Goal: Information Seeking & Learning: Learn about a topic

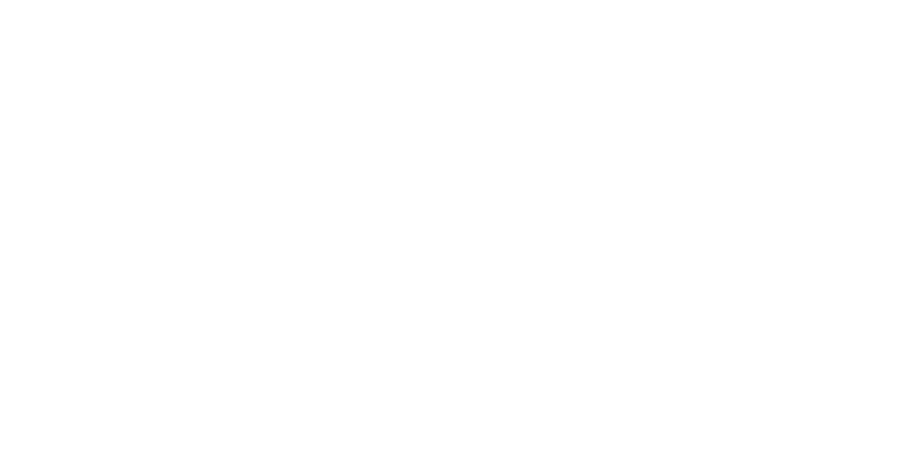
drag, startPoint x: 0, startPoint y: 0, endPoint x: 303, endPoint y: 108, distance: 321.7
click at [300, 3] on html at bounding box center [457, 1] width 915 height 3
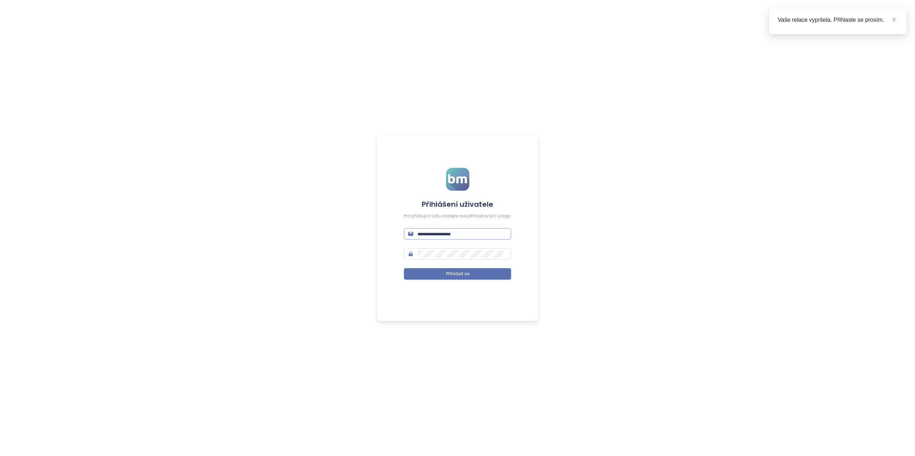
click at [464, 236] on input "text" at bounding box center [461, 234] width 89 height 8
type input "**********"
click at [455, 273] on span "Přihlásit se" at bounding box center [457, 274] width 23 height 7
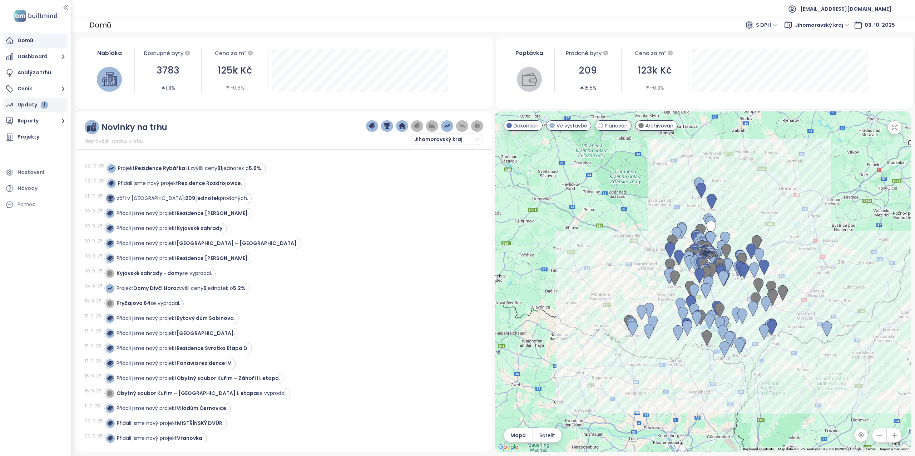
click at [22, 104] on div "Updaty 1" at bounding box center [33, 104] width 30 height 9
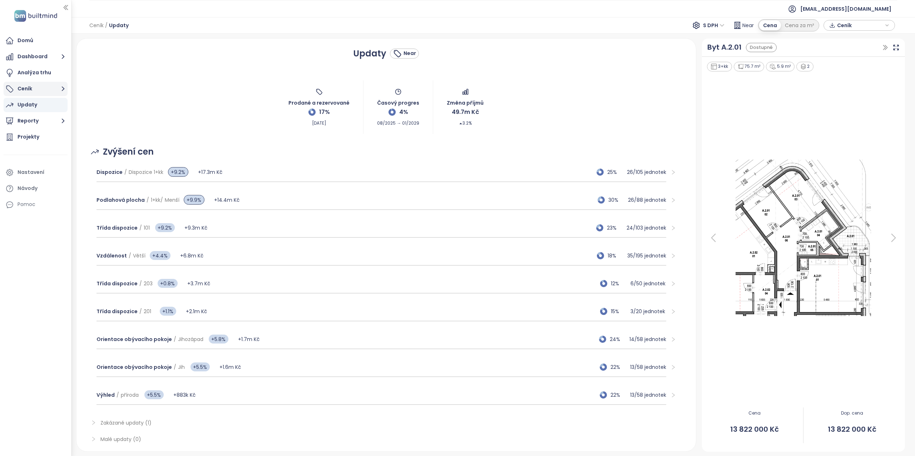
click at [26, 89] on button "Ceník" at bounding box center [36, 89] width 64 height 14
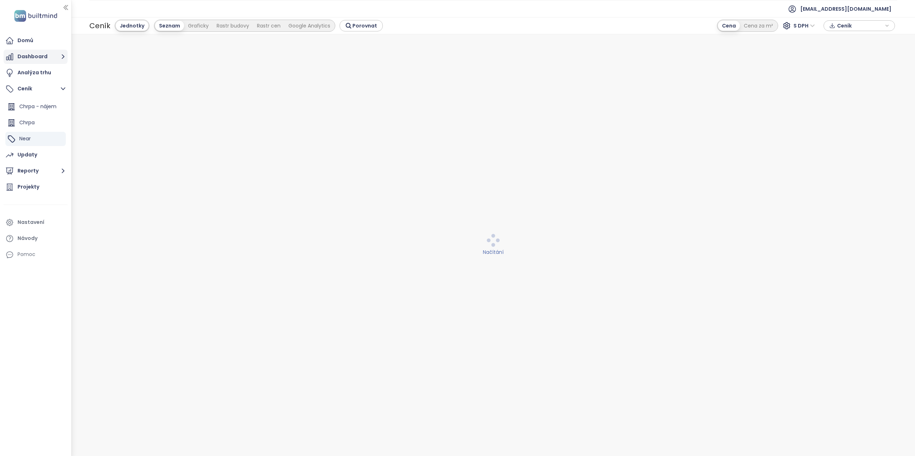
click at [33, 62] on button "Dashboard" at bounding box center [36, 57] width 64 height 14
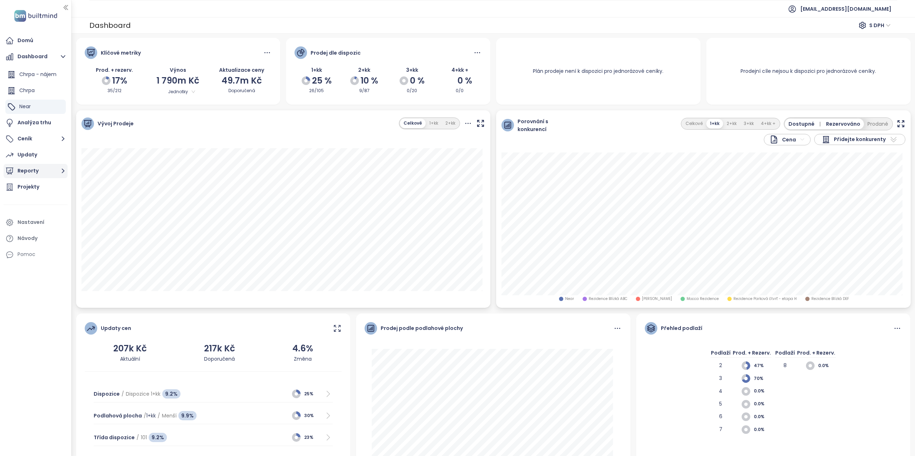
click at [45, 174] on button "Reporty" at bounding box center [36, 171] width 64 height 14
click at [35, 216] on div "Projekty" at bounding box center [29, 219] width 22 height 9
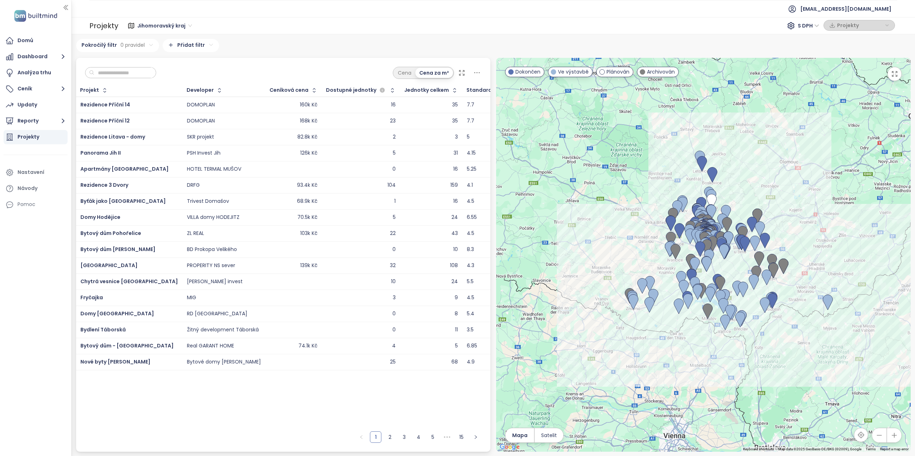
click at [186, 26] on span "Jihomoravský kraj" at bounding box center [164, 25] width 55 height 11
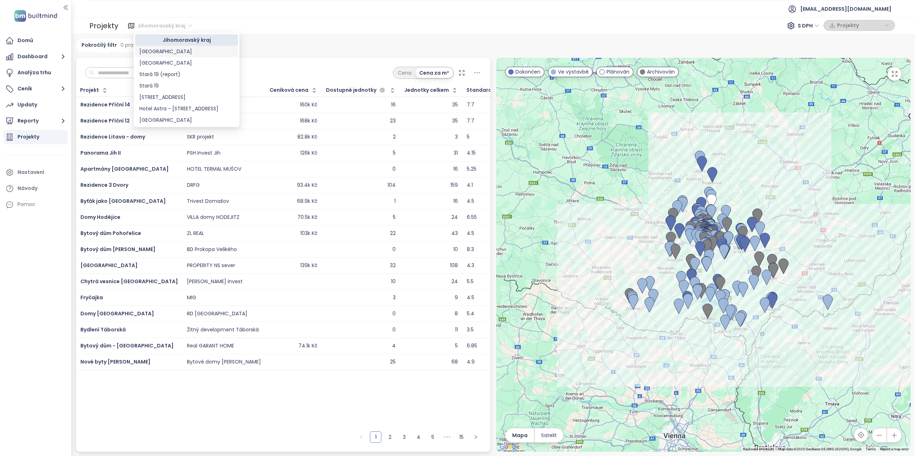
click at [167, 51] on div "[GEOGRAPHIC_DATA]" at bounding box center [186, 52] width 94 height 8
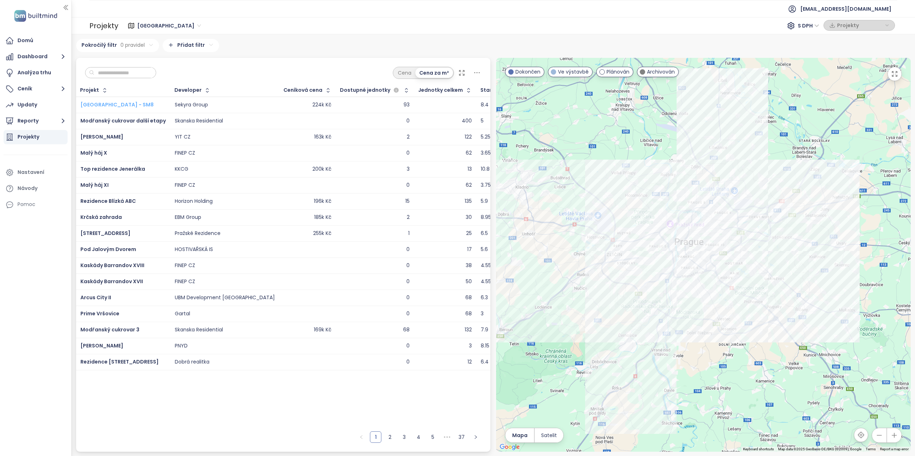
click at [124, 106] on span "[GEOGRAPHIC_DATA] - SM8" at bounding box center [116, 104] width 73 height 7
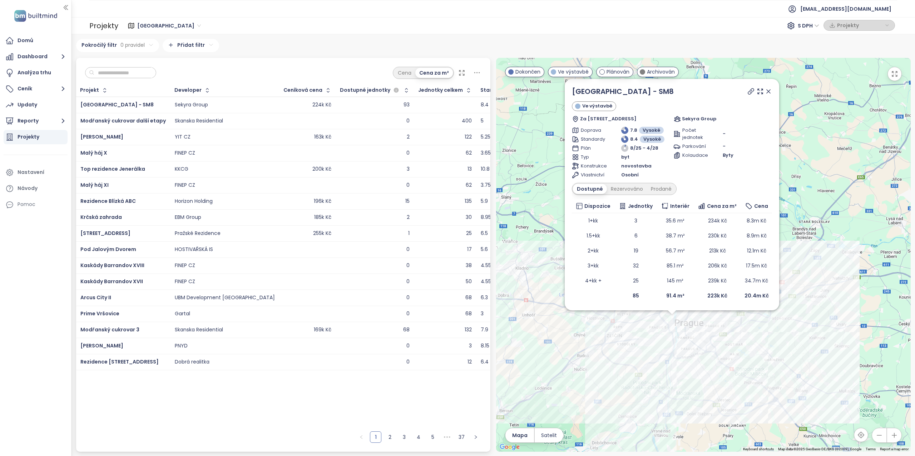
click at [770, 93] on icon at bounding box center [769, 92] width 4 height 4
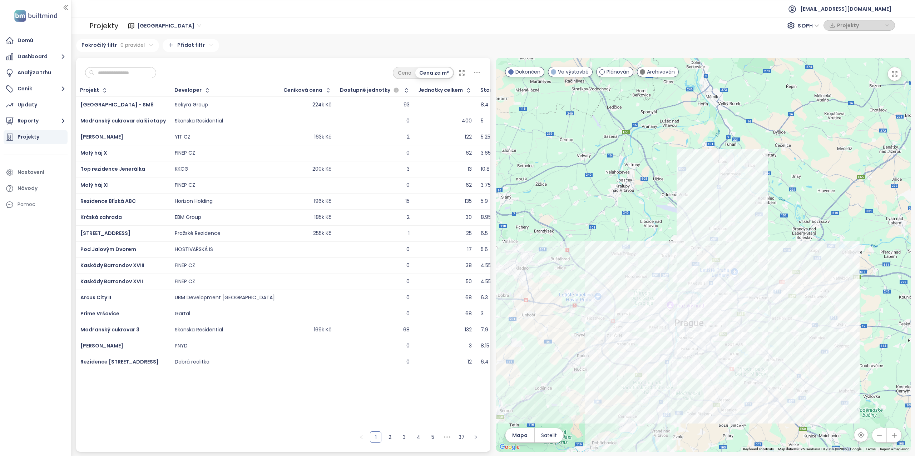
click at [622, 72] on span "Plánován" at bounding box center [618, 72] width 23 height 8
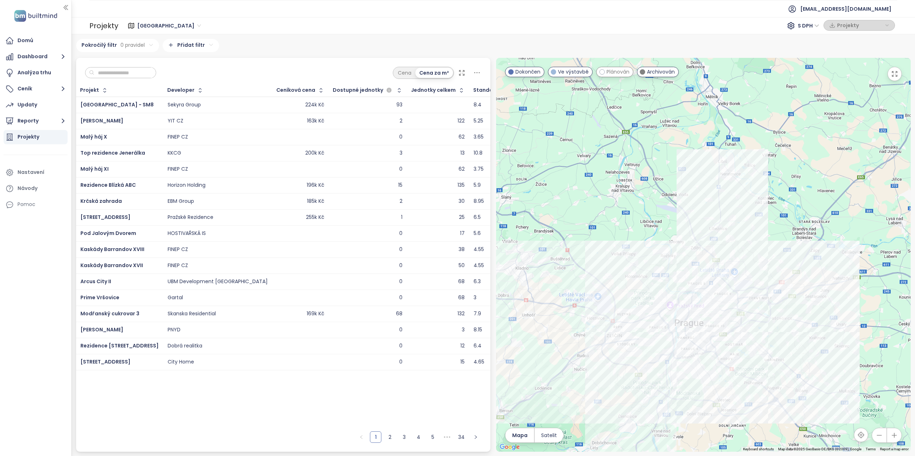
click at [613, 72] on span "Plánován" at bounding box center [618, 72] width 23 height 8
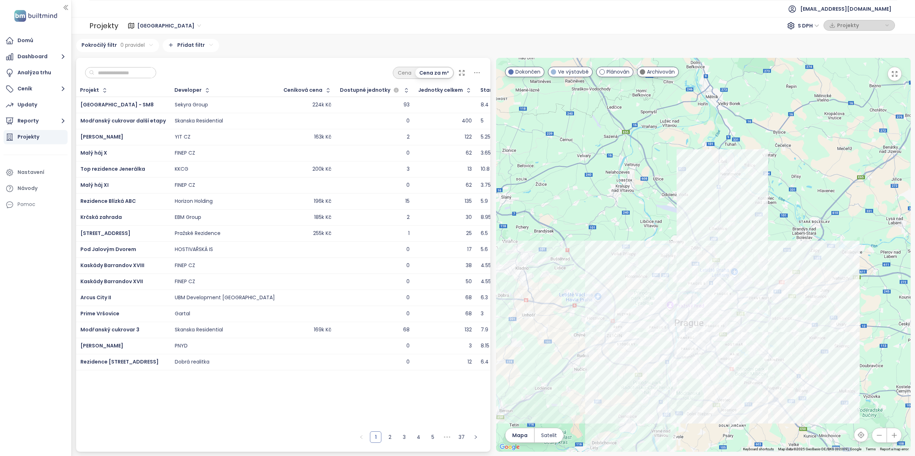
click at [655, 71] on span "Archivován" at bounding box center [661, 72] width 28 height 8
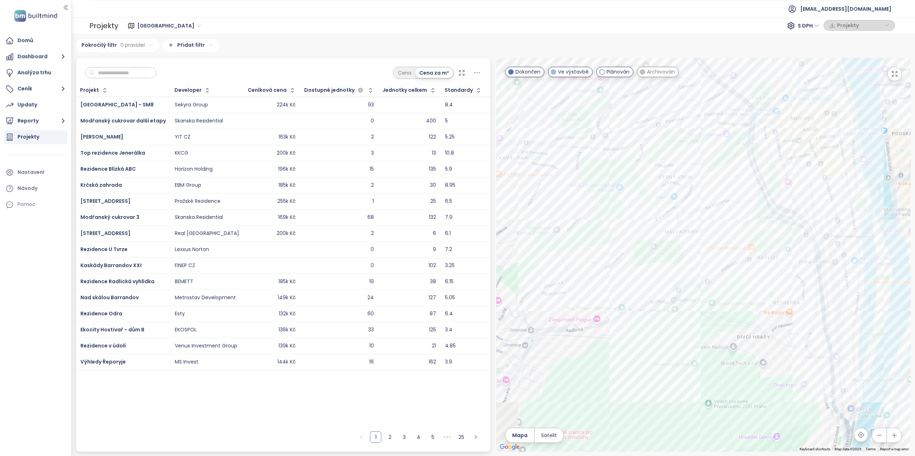
drag, startPoint x: 604, startPoint y: 290, endPoint x: 665, endPoint y: 288, distance: 60.5
click at [665, 288] on div at bounding box center [703, 255] width 415 height 394
click at [677, 184] on div "Rezidence Bellecour" at bounding box center [703, 255] width 415 height 394
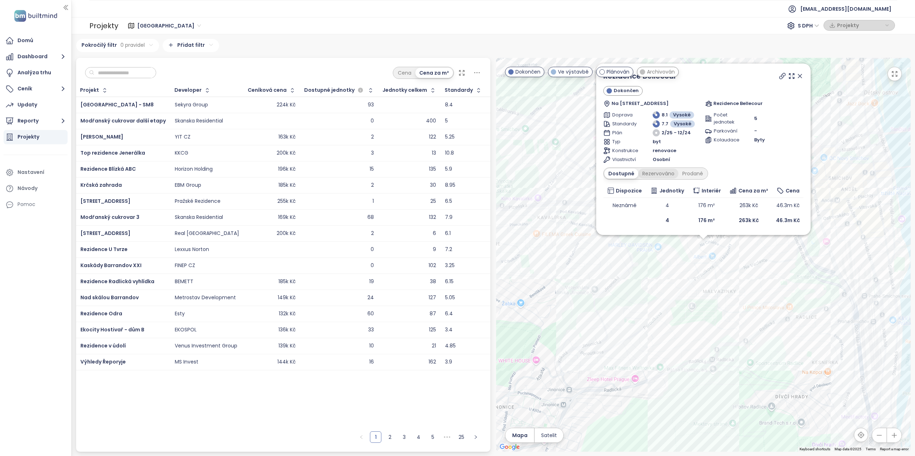
click at [654, 177] on div "Rezervováno" at bounding box center [658, 174] width 40 height 10
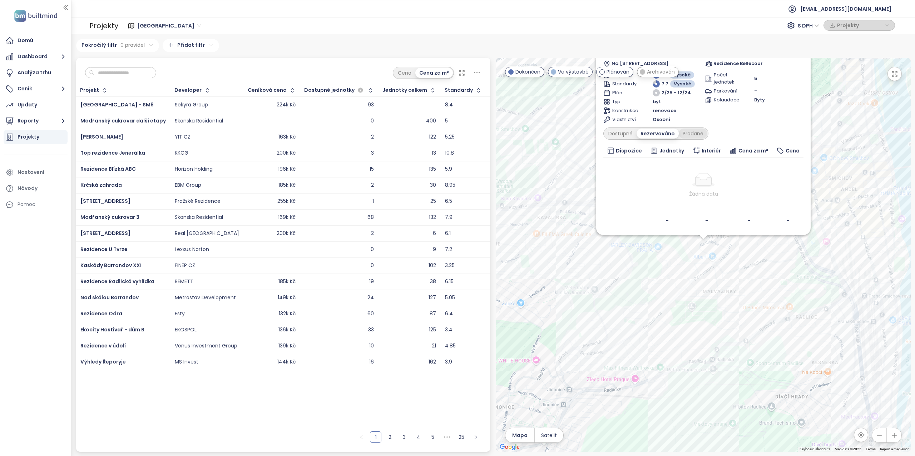
click at [689, 138] on div "Prodané" at bounding box center [693, 134] width 29 height 10
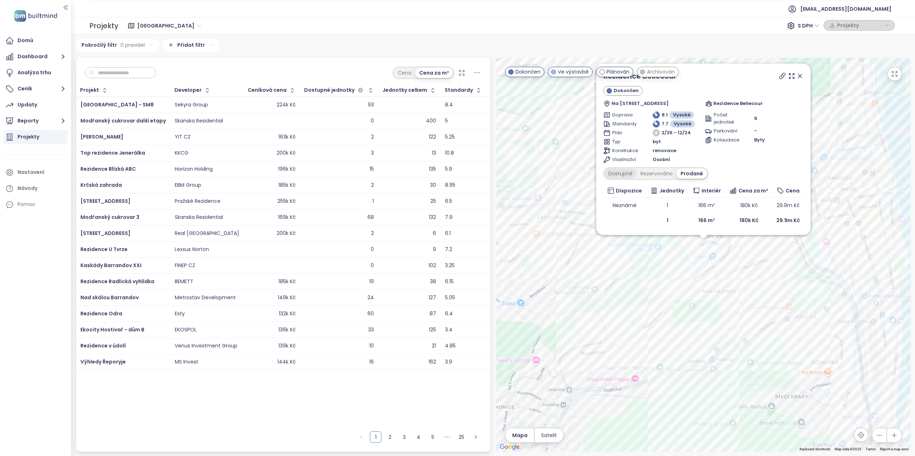
click at [628, 173] on div "Dostupné" at bounding box center [620, 174] width 32 height 10
click at [798, 77] on icon at bounding box center [799, 76] width 7 height 7
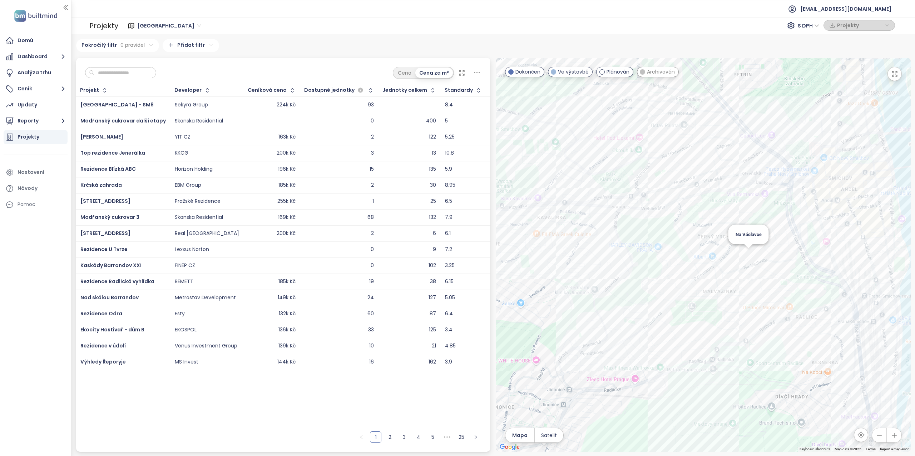
click at [746, 253] on div "Na Václavce" at bounding box center [703, 255] width 415 height 394
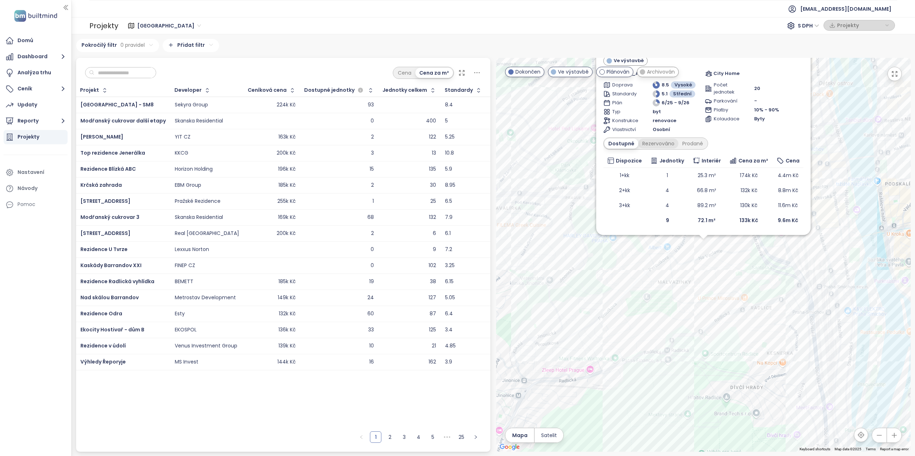
click at [666, 143] on div "Rezervováno" at bounding box center [658, 144] width 40 height 10
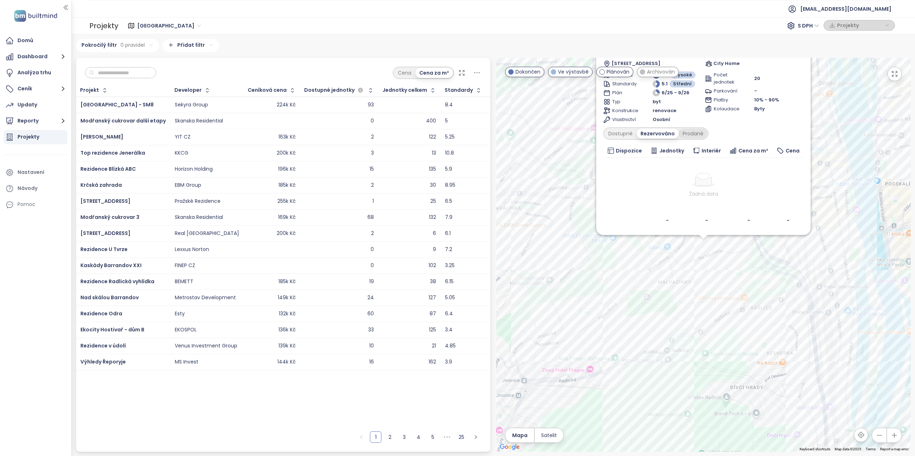
click at [686, 136] on div "Prodané" at bounding box center [693, 134] width 29 height 10
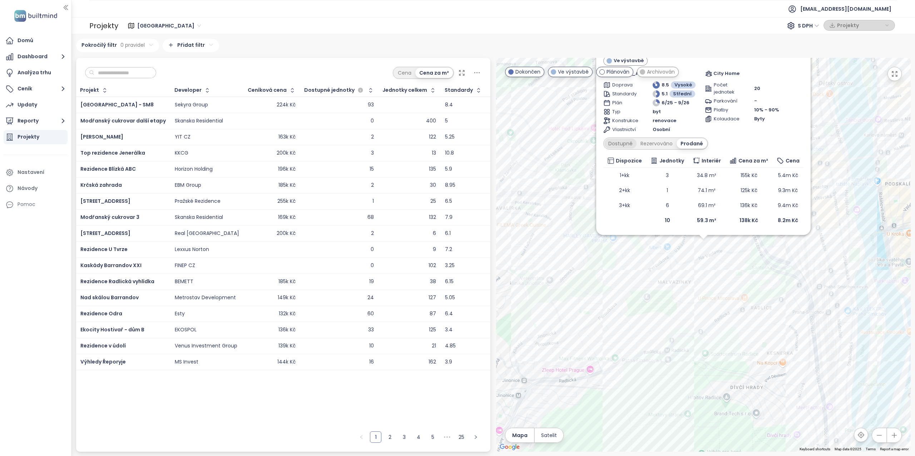
click at [620, 142] on div "Dostupné" at bounding box center [620, 144] width 32 height 10
click at [694, 142] on div "Prodané" at bounding box center [692, 144] width 29 height 10
click at [703, 205] on td "69.1 m²" at bounding box center [706, 205] width 36 height 15
click at [684, 280] on div "Na Václavce Ve výstavbě Nad Santoškou 1324/33, 150 00 [GEOGRAPHIC_DATA], [GEOGR…" at bounding box center [703, 255] width 415 height 394
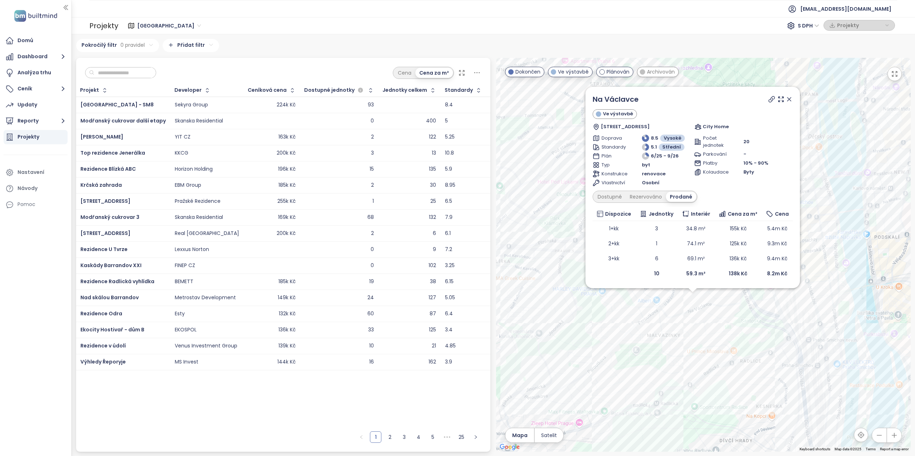
drag, startPoint x: 660, startPoint y: 323, endPoint x: 649, endPoint y: 377, distance: 55.4
click at [649, 377] on div "Na Václavce Ve výstavbě Nad Santoškou 1324/33, 150 00 [GEOGRAPHIC_DATA], [GEOGR…" at bounding box center [703, 255] width 415 height 394
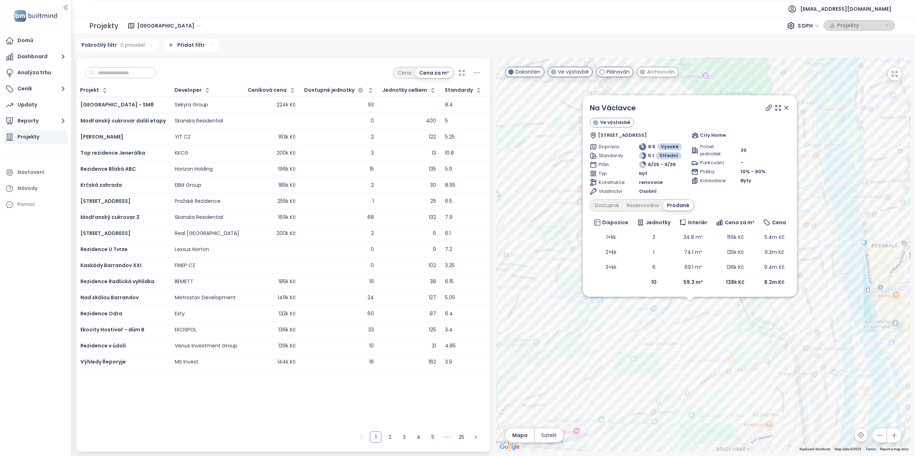
click at [785, 106] on icon at bounding box center [786, 107] width 7 height 7
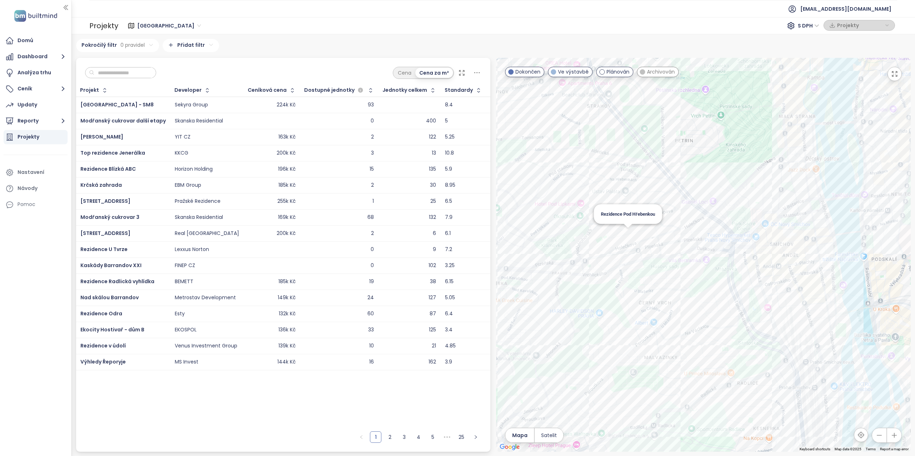
click at [629, 231] on div "Rezidence Pod Hřebenkou" at bounding box center [703, 255] width 415 height 394
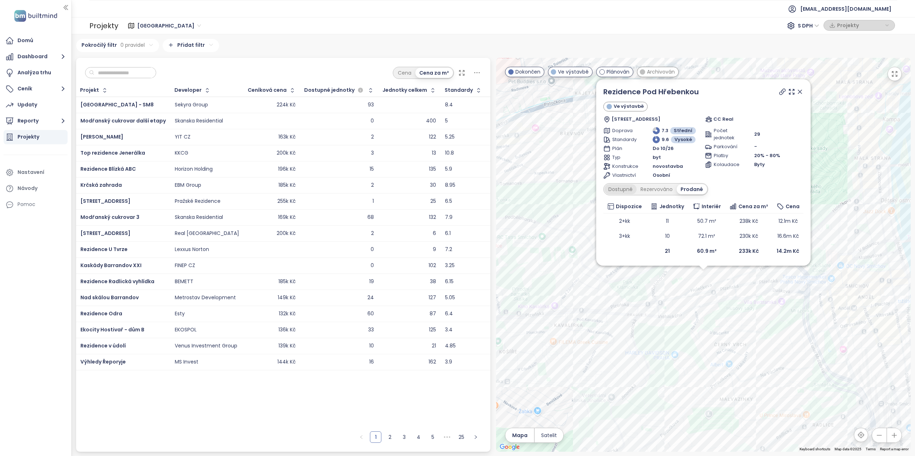
click at [621, 188] on div "Dostupné" at bounding box center [620, 189] width 32 height 10
click at [647, 190] on div "Rezervováno" at bounding box center [658, 189] width 40 height 10
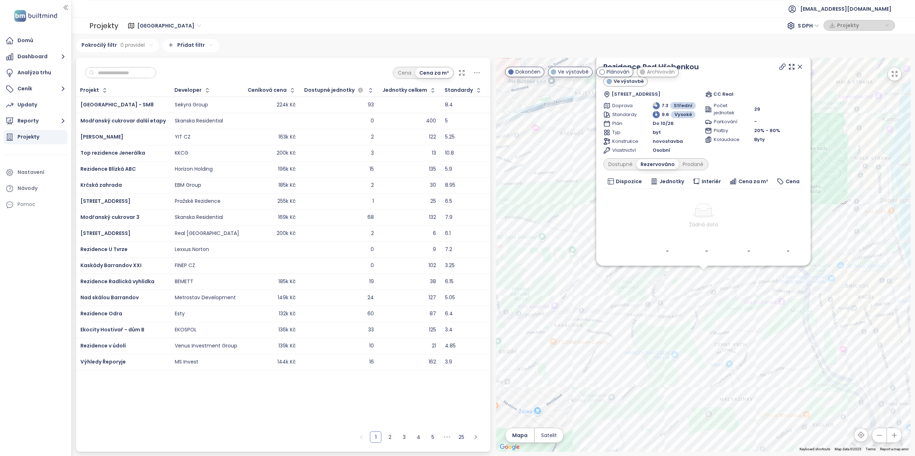
click at [799, 66] on icon at bounding box center [800, 67] width 4 height 4
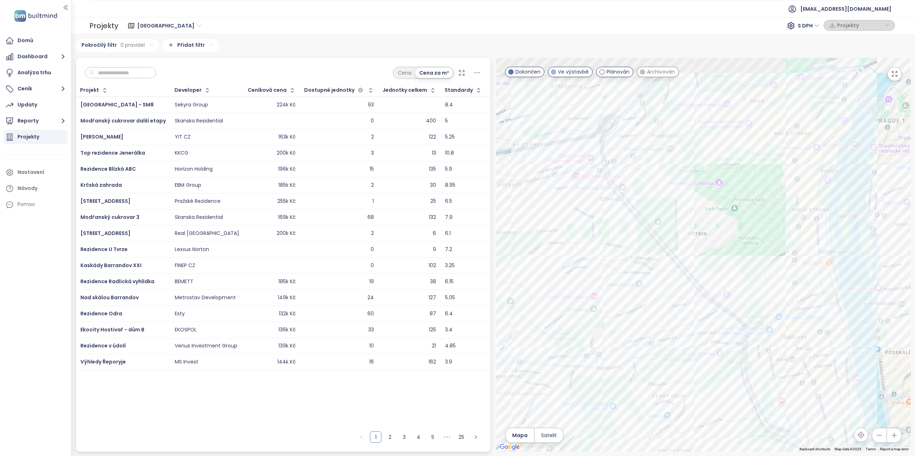
drag, startPoint x: 719, startPoint y: 228, endPoint x: 655, endPoint y: 283, distance: 84.9
click at [655, 283] on div at bounding box center [703, 255] width 415 height 394
click at [679, 192] on div "SKY DREAM Hřebenky" at bounding box center [703, 255] width 415 height 394
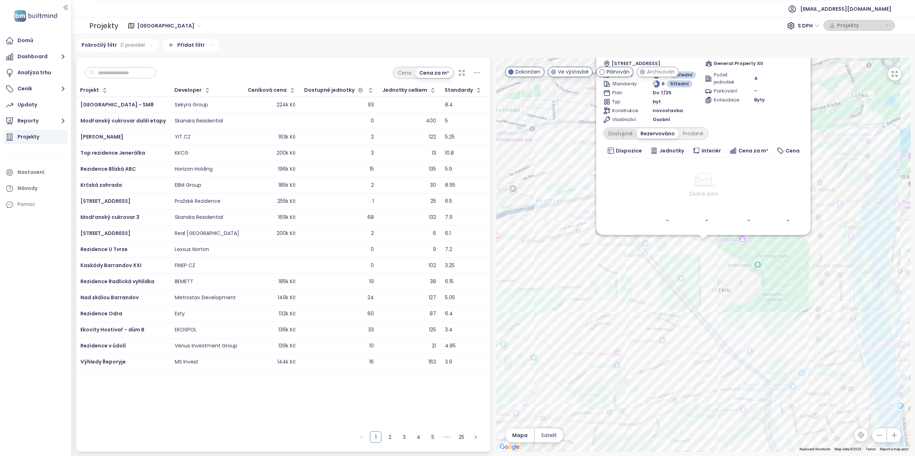
click at [624, 132] on div "Dostupné" at bounding box center [620, 134] width 32 height 10
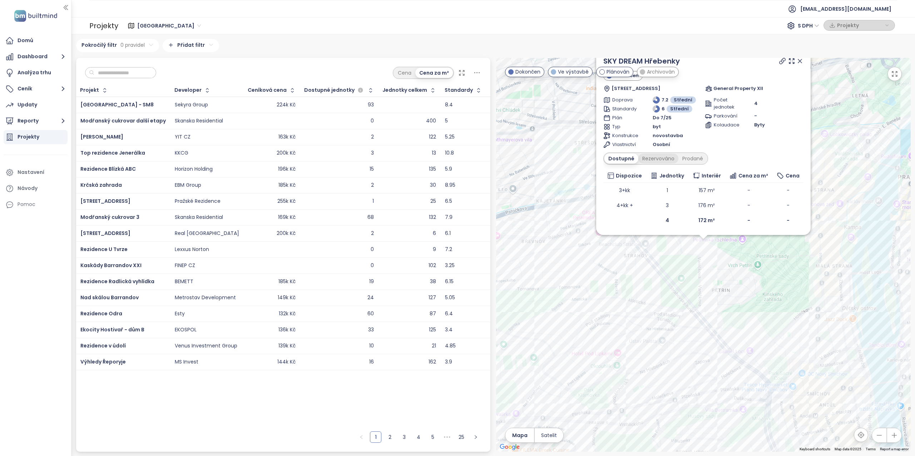
click at [665, 160] on div "Rezervováno" at bounding box center [658, 159] width 40 height 10
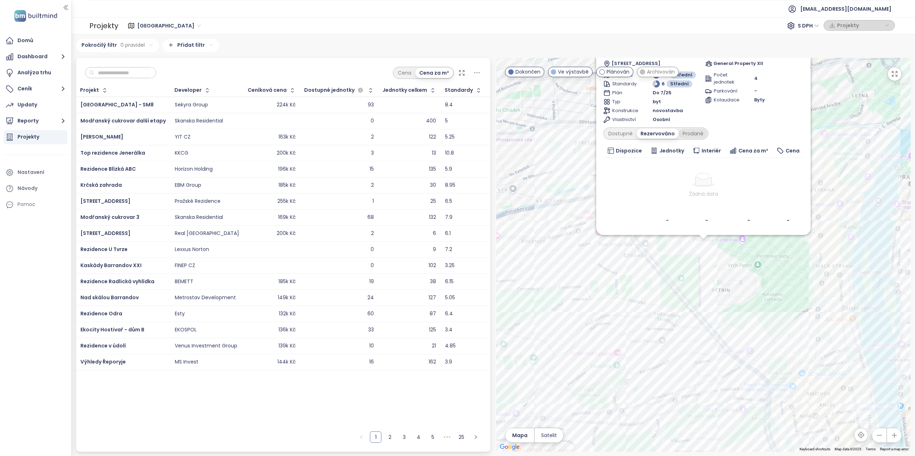
click at [690, 138] on div "Prodané" at bounding box center [693, 134] width 29 height 10
click at [624, 131] on div "Dostupné" at bounding box center [620, 134] width 32 height 10
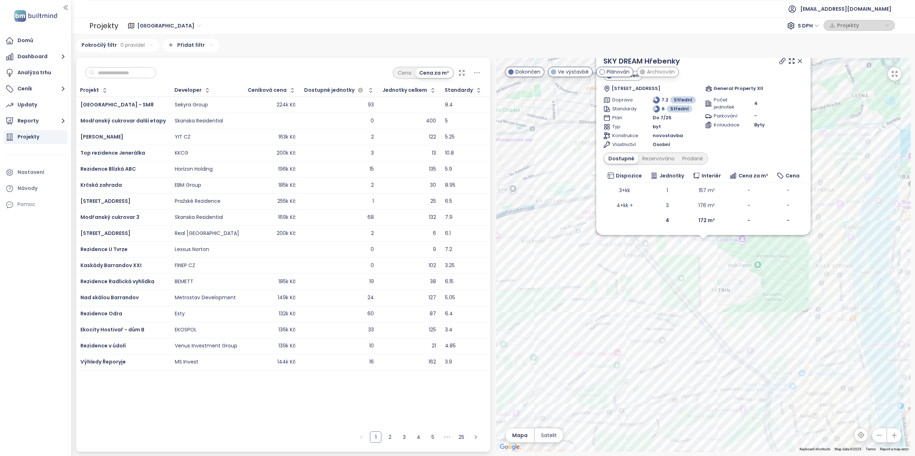
click at [726, 88] on span "General Property XII" at bounding box center [738, 88] width 50 height 7
click at [718, 87] on span "General Property XII" at bounding box center [738, 88] width 50 height 7
click at [801, 61] on icon at bounding box center [799, 61] width 7 height 7
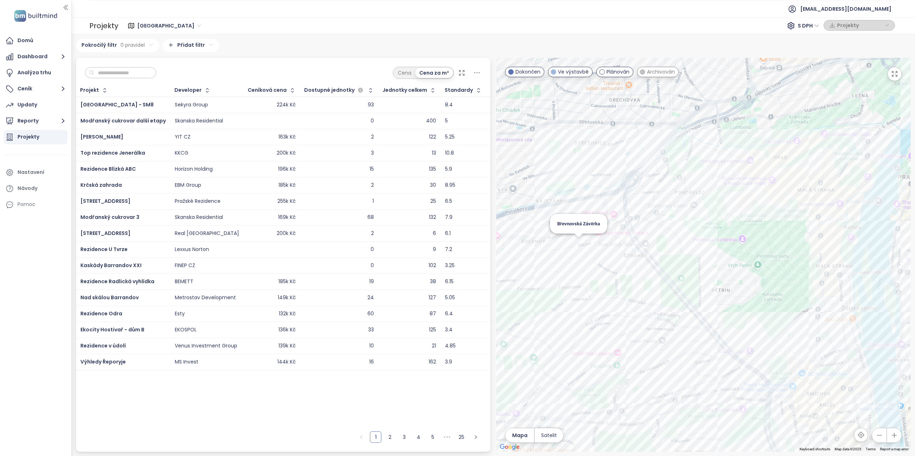
click at [579, 243] on div "Břevnovská Závěrka" at bounding box center [703, 255] width 415 height 394
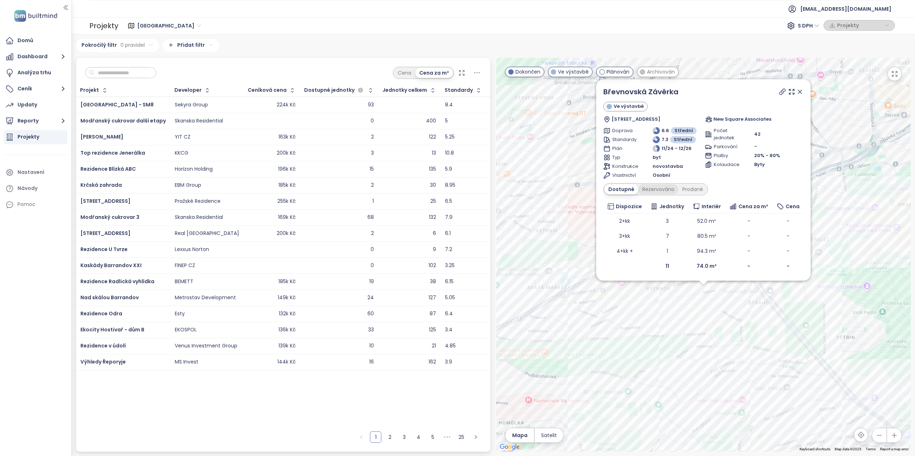
click at [654, 189] on div "Rezervováno" at bounding box center [658, 189] width 40 height 10
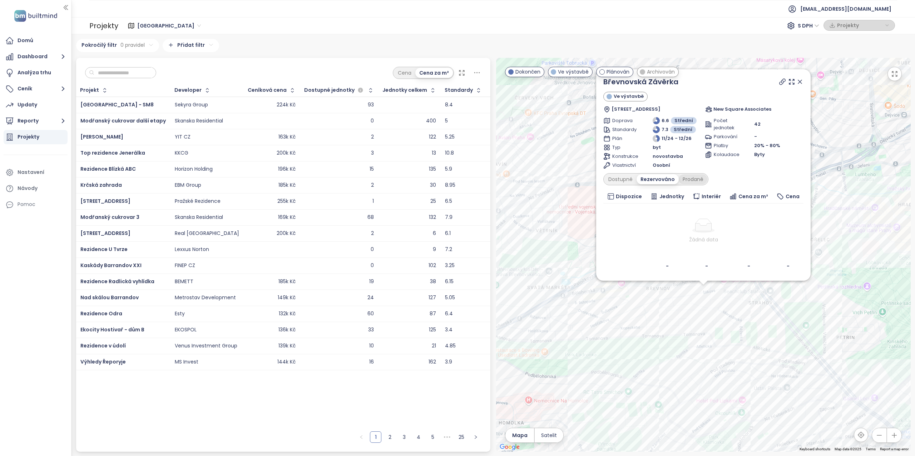
click at [693, 182] on div "Prodané" at bounding box center [693, 179] width 29 height 10
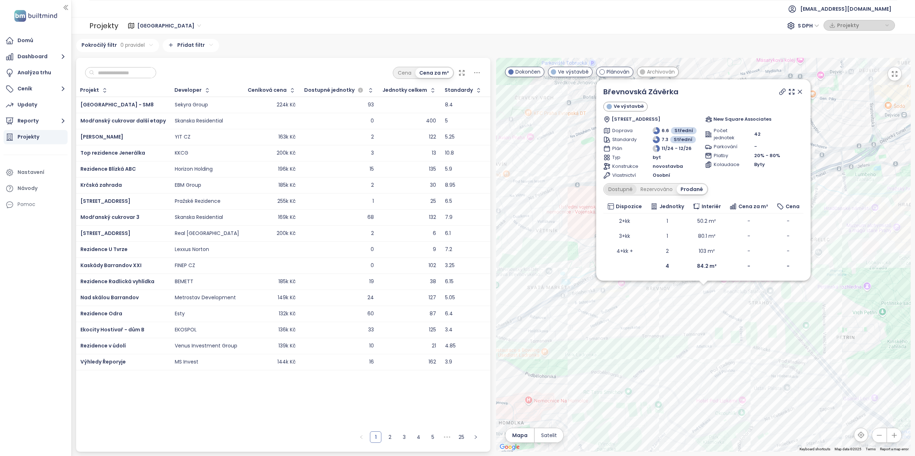
click at [622, 188] on div "Dostupné" at bounding box center [620, 189] width 32 height 10
click at [800, 91] on icon at bounding box center [799, 91] width 7 height 7
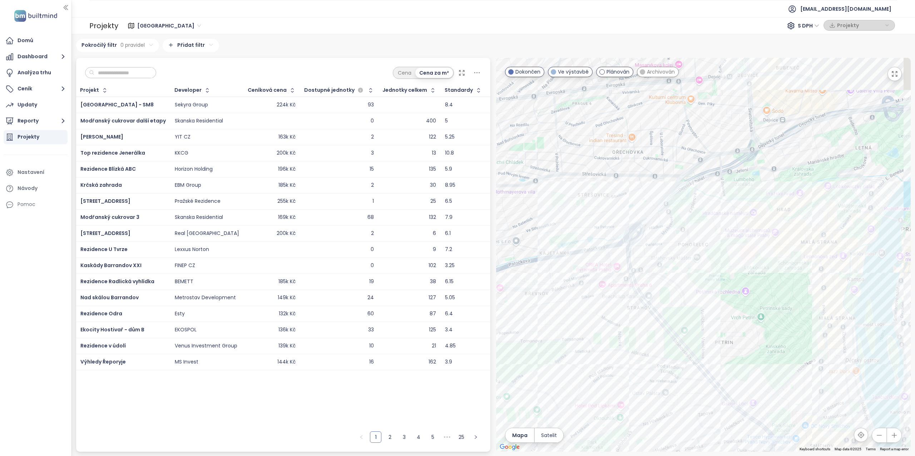
drag, startPoint x: 723, startPoint y: 202, endPoint x: 592, endPoint y: 211, distance: 131.5
click at [589, 210] on div at bounding box center [703, 255] width 415 height 394
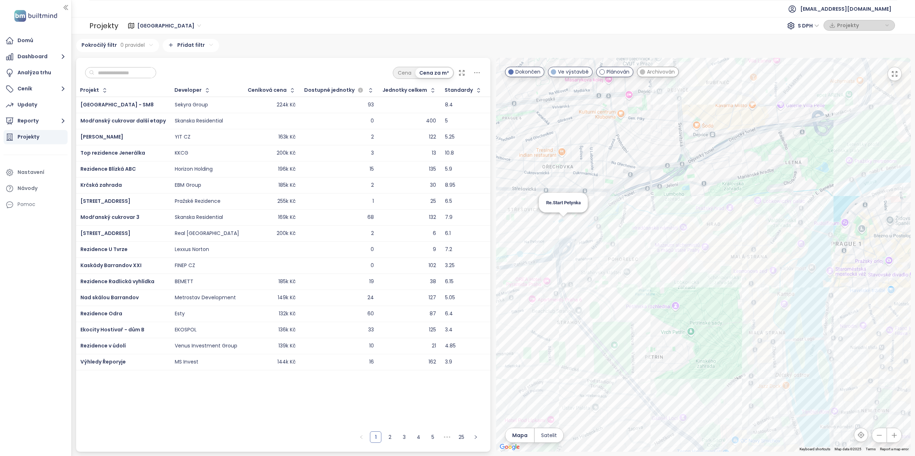
click at [563, 221] on div "Re.Start Petynka" at bounding box center [703, 255] width 415 height 394
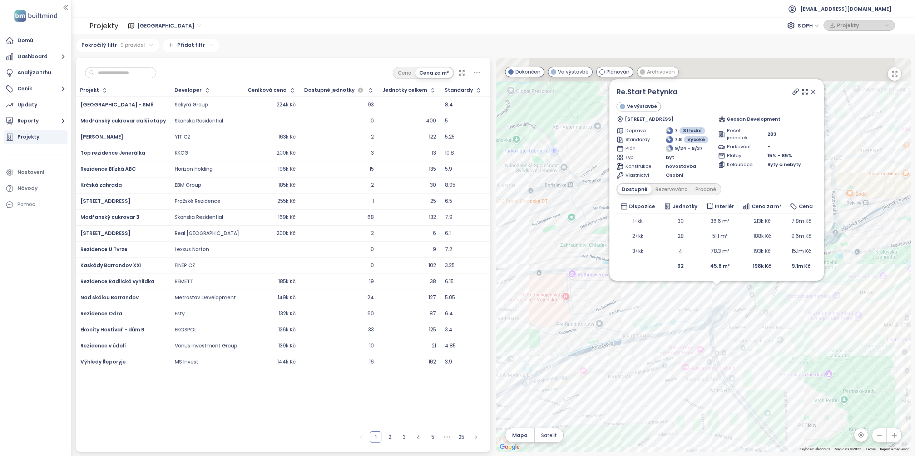
drag, startPoint x: 618, startPoint y: 258, endPoint x: 653, endPoint y: 272, distance: 37.4
click at [642, 272] on div "Re.Start Petynka Ve výstavbě Otevřená 1072, 169 00 [GEOGRAPHIC_DATA], Czechia G…" at bounding box center [703, 255] width 415 height 394
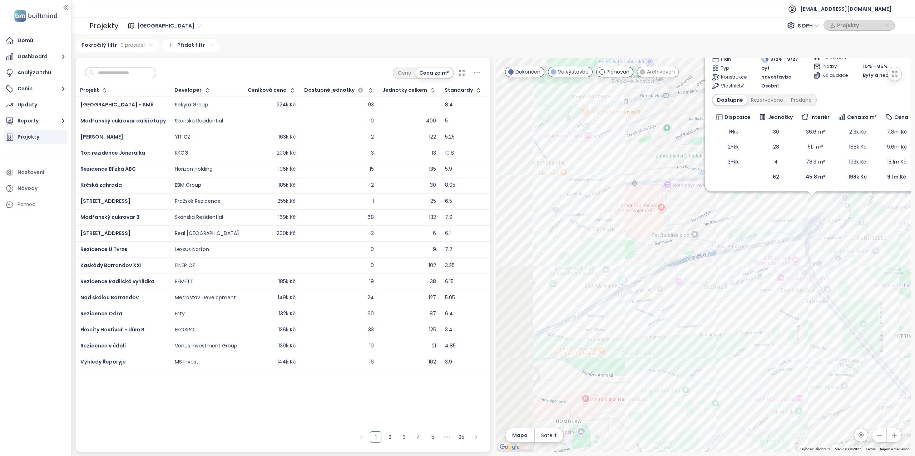
drag, startPoint x: 617, startPoint y: 284, endPoint x: 659, endPoint y: 210, distance: 84.5
click at [659, 210] on div "Re.Start Petynka Ve výstavbě Otevřená 1072, 169 00 [GEOGRAPHIC_DATA], Czechia G…" at bounding box center [703, 255] width 415 height 394
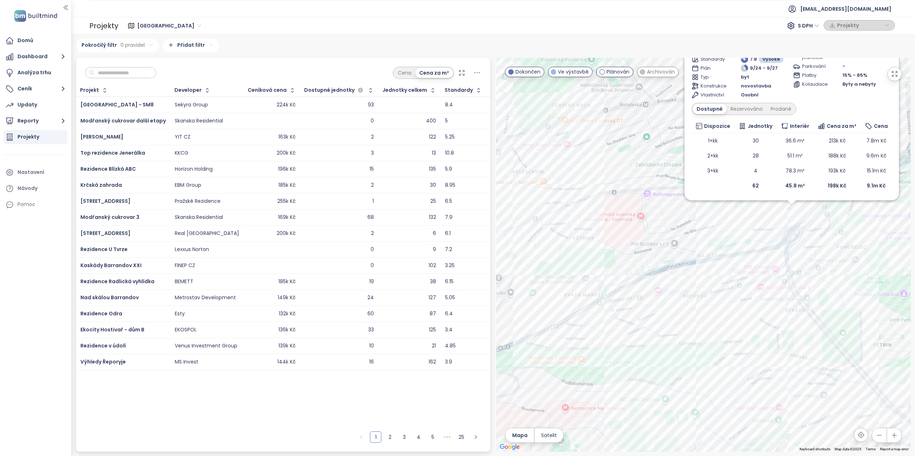
drag, startPoint x: 645, startPoint y: 199, endPoint x: 534, endPoint y: 268, distance: 131.2
click at [531, 268] on div "Re.Start Petynka Ve výstavbě Otevřená 1072, 169 00 [GEOGRAPHIC_DATA], Czechia G…" at bounding box center [703, 255] width 415 height 394
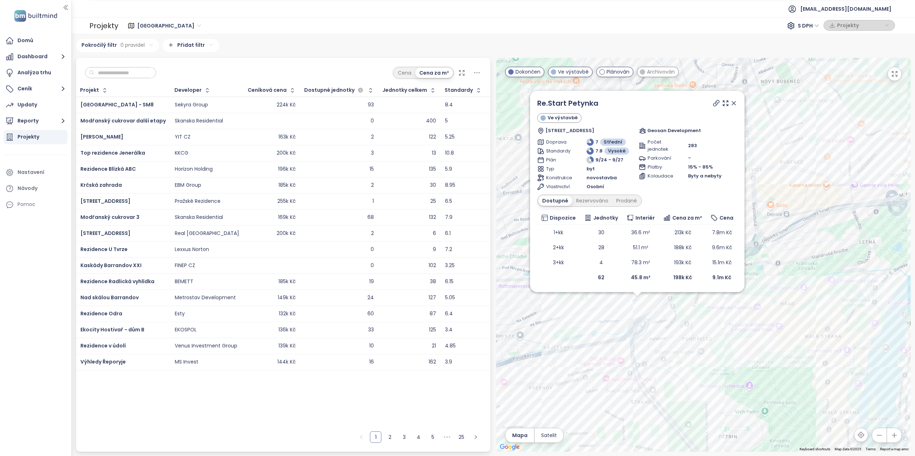
click at [733, 102] on icon at bounding box center [733, 103] width 7 height 7
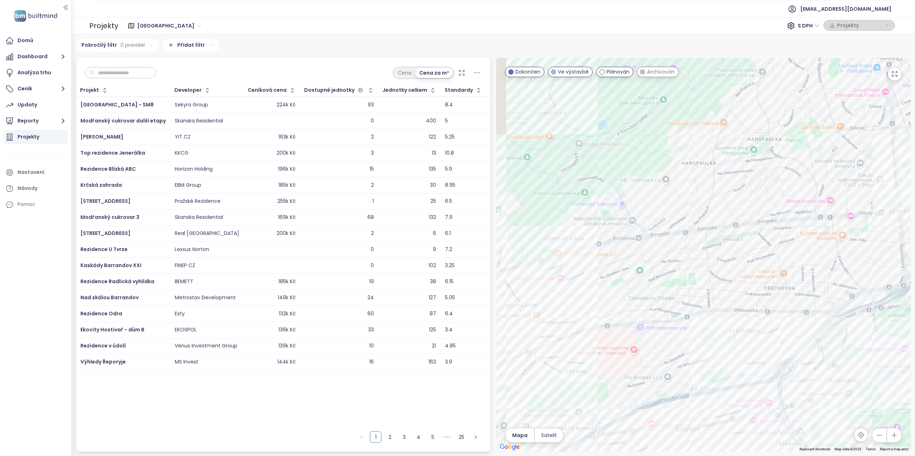
drag, startPoint x: 627, startPoint y: 236, endPoint x: 768, endPoint y: 273, distance: 145.6
click at [768, 273] on div at bounding box center [703, 255] width 415 height 394
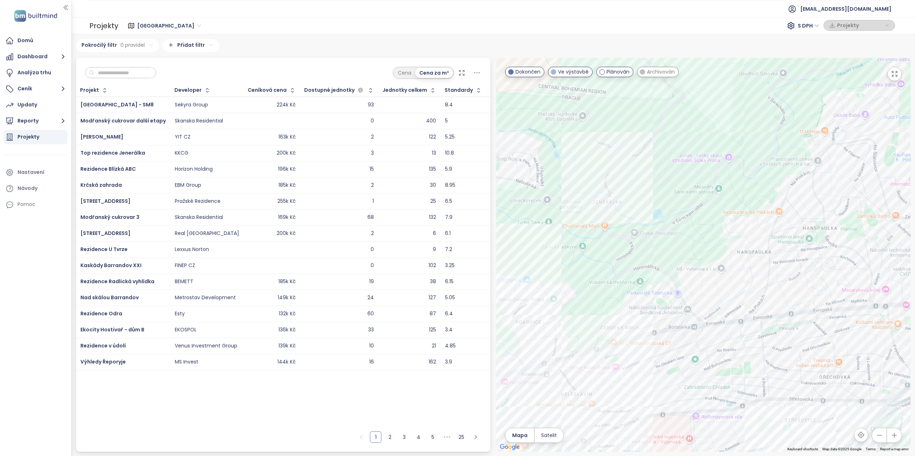
drag, startPoint x: 727, startPoint y: 176, endPoint x: 689, endPoint y: 257, distance: 88.9
click at [689, 257] on div at bounding box center [703, 255] width 415 height 394
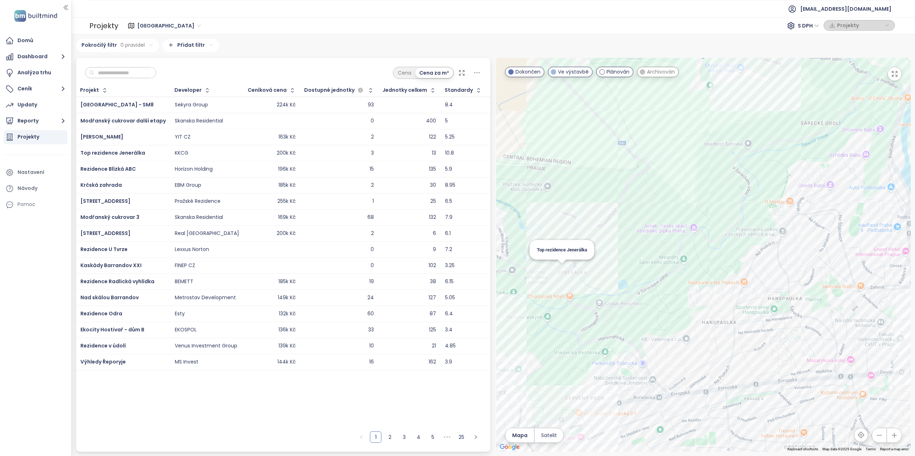
click at [563, 269] on div "Top rezidence Jenerálka" at bounding box center [703, 255] width 415 height 394
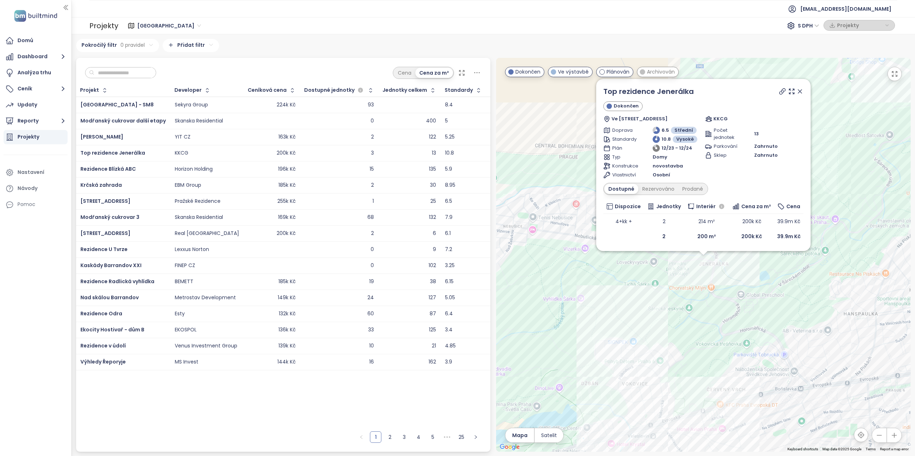
click at [799, 90] on icon at bounding box center [800, 92] width 4 height 4
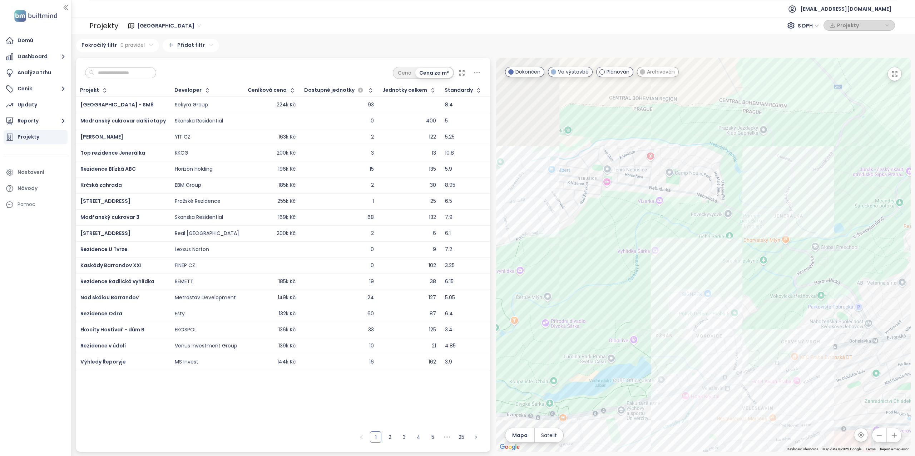
drag, startPoint x: 642, startPoint y: 298, endPoint x: 728, endPoint y: 243, distance: 102.7
click at [728, 243] on div at bounding box center [703, 255] width 415 height 394
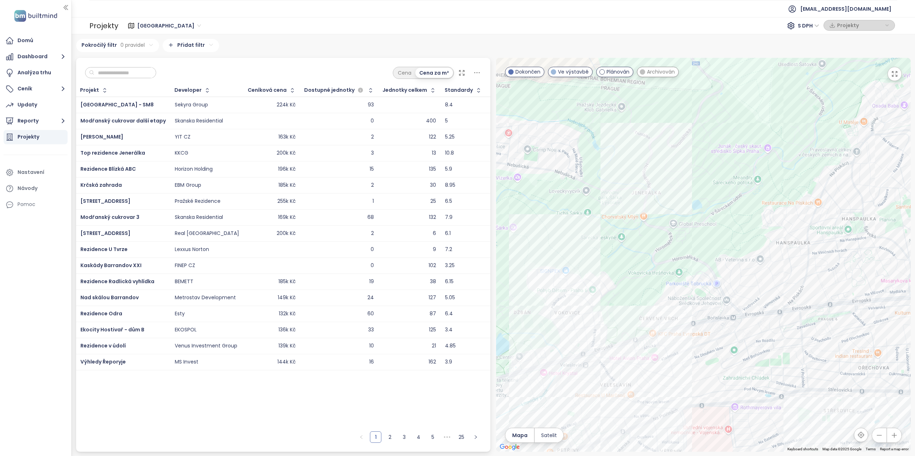
drag, startPoint x: 634, startPoint y: 253, endPoint x: 609, endPoint y: 253, distance: 25.4
click at [609, 253] on div at bounding box center [703, 255] width 415 height 394
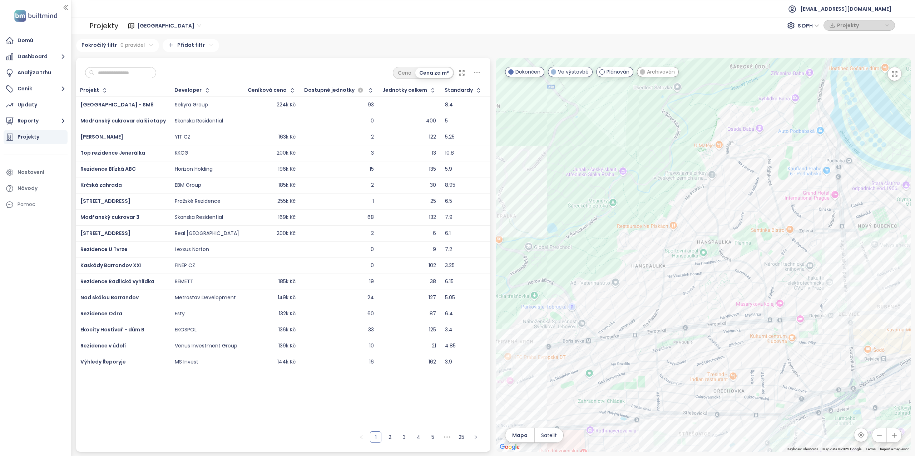
drag, startPoint x: 724, startPoint y: 239, endPoint x: 632, endPoint y: 278, distance: 100.1
click at [632, 278] on div at bounding box center [703, 255] width 415 height 394
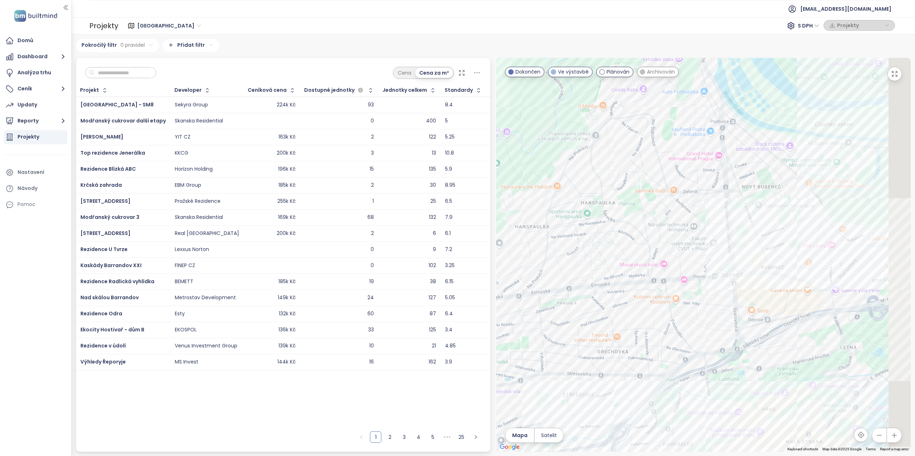
drag, startPoint x: 673, startPoint y: 196, endPoint x: 588, endPoint y: 159, distance: 92.5
click at [588, 159] on div at bounding box center [703, 255] width 415 height 394
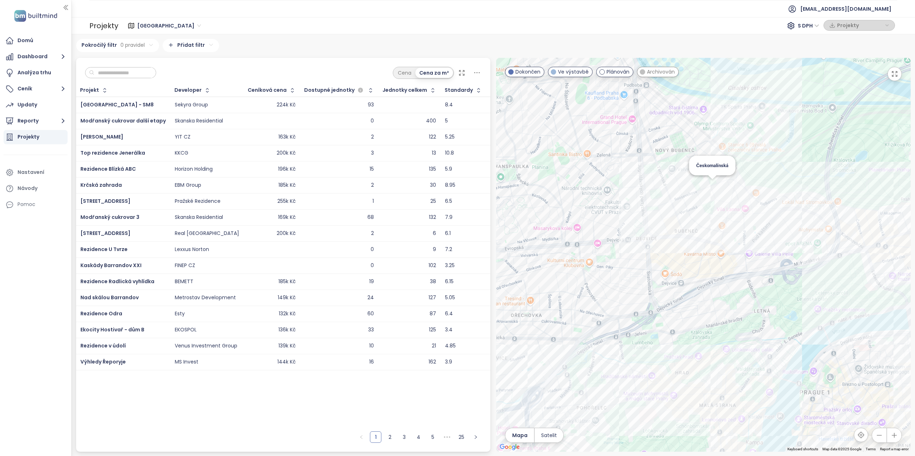
click at [711, 183] on div "Českomalínská" at bounding box center [703, 255] width 415 height 394
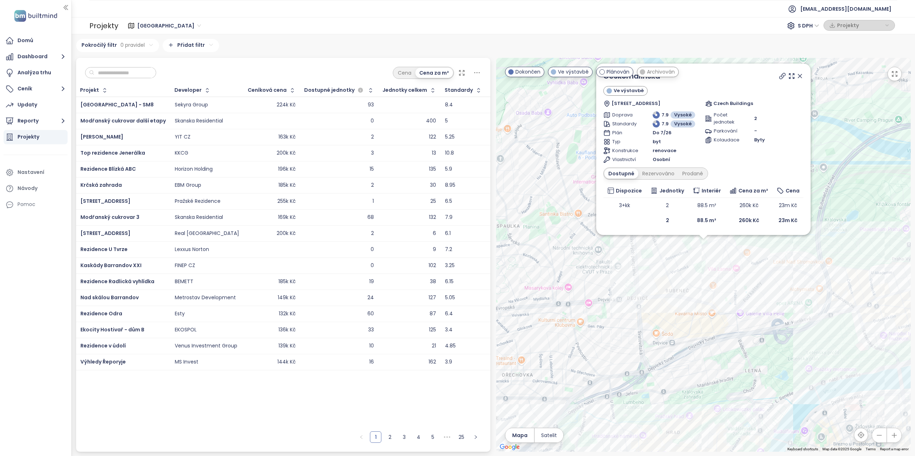
click at [798, 75] on icon at bounding box center [800, 76] width 4 height 4
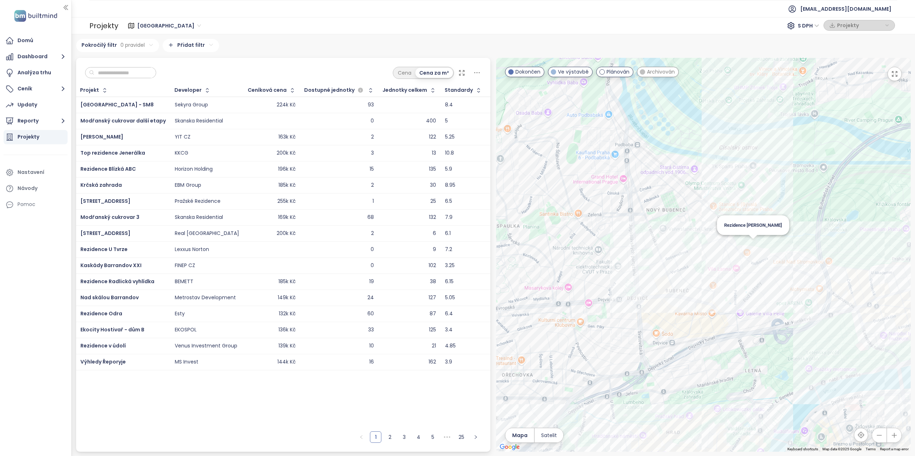
click at [751, 243] on div "Rezidence [PERSON_NAME]" at bounding box center [703, 255] width 415 height 394
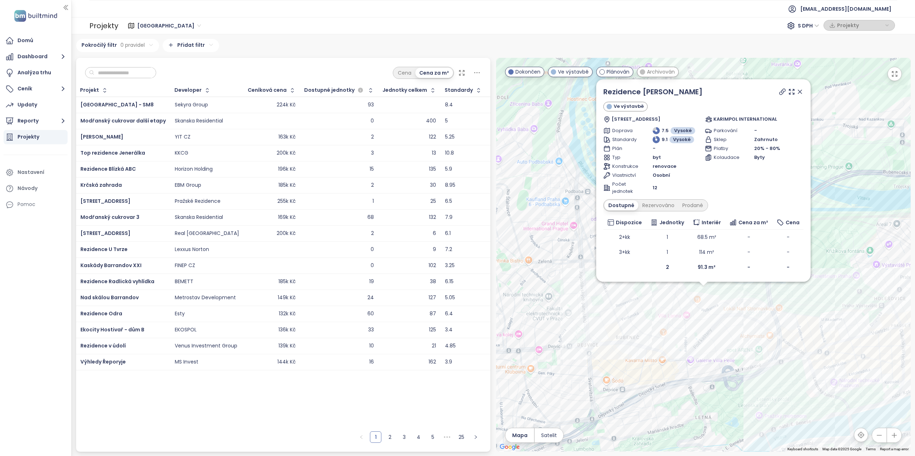
click at [802, 91] on icon at bounding box center [800, 92] width 4 height 4
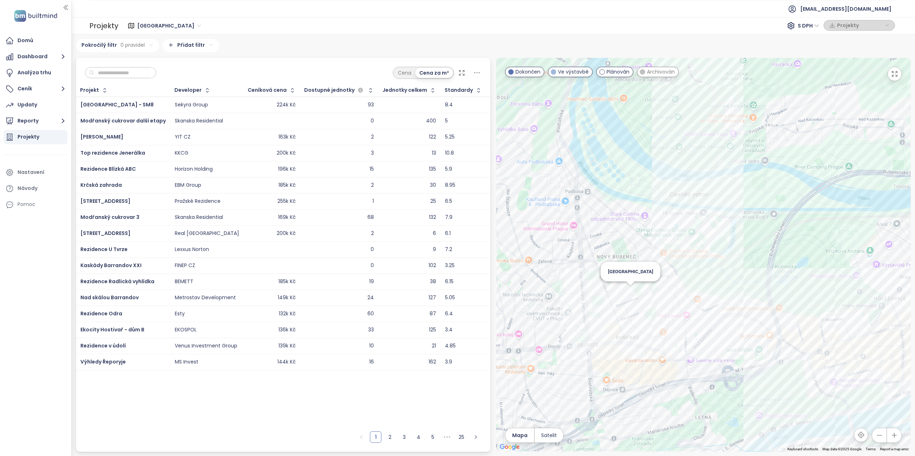
click at [630, 290] on div "[GEOGRAPHIC_DATA]" at bounding box center [703, 255] width 415 height 394
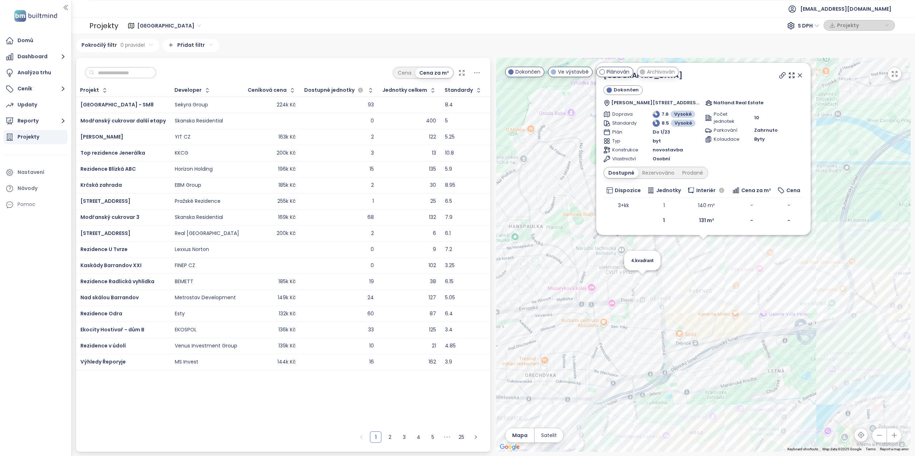
click at [799, 75] on icon at bounding box center [799, 75] width 7 height 7
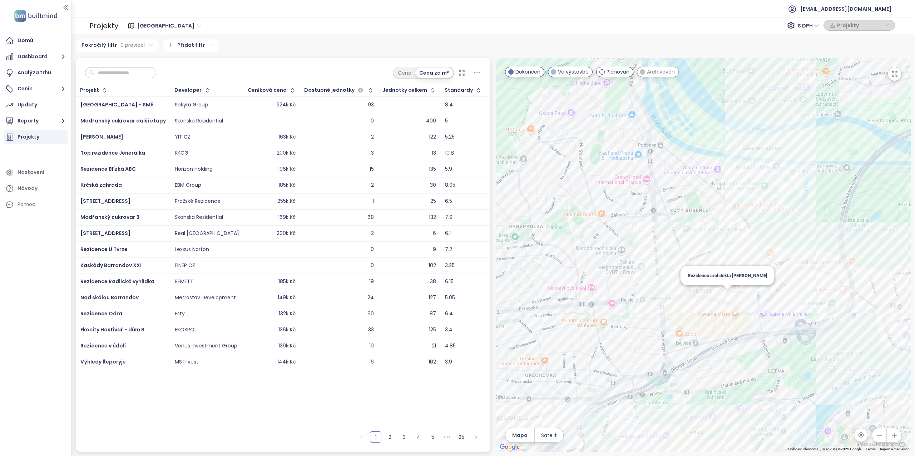
click at [728, 298] on div "Rezidence architekta [PERSON_NAME]" at bounding box center [703, 255] width 415 height 394
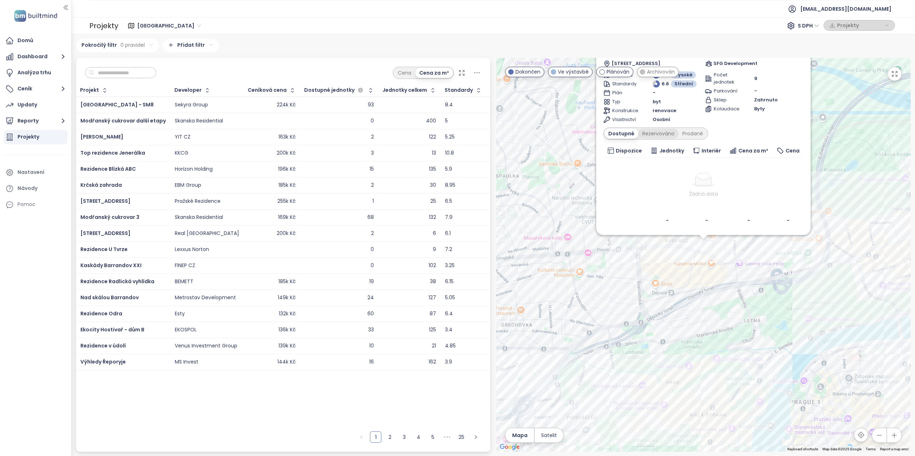
click at [652, 135] on div "Rezervováno" at bounding box center [658, 134] width 40 height 10
click at [693, 133] on div "Prodané" at bounding box center [693, 134] width 29 height 10
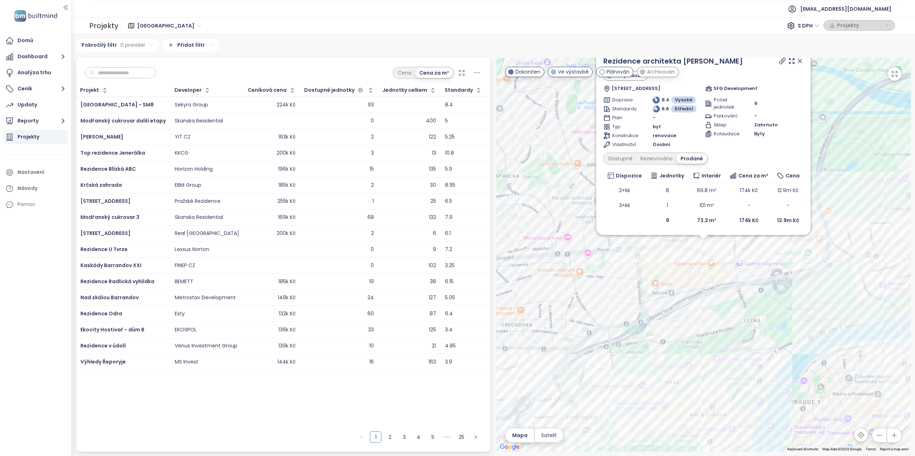
click at [803, 61] on icon at bounding box center [799, 61] width 7 height 7
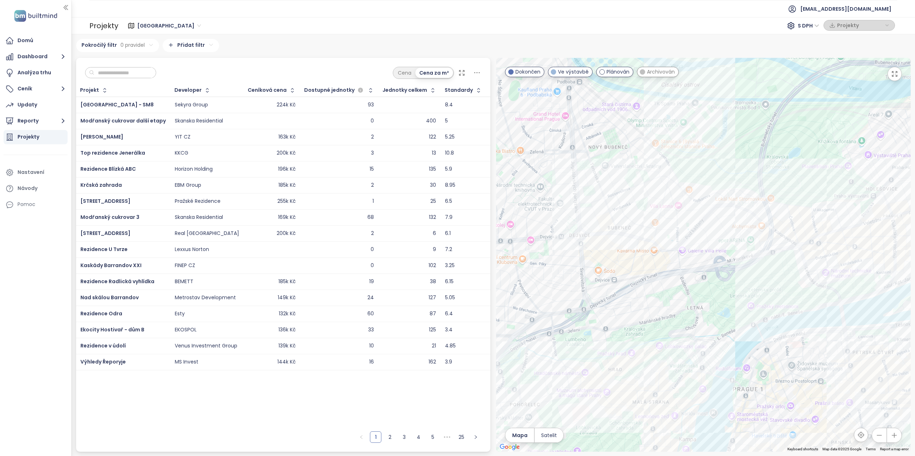
drag, startPoint x: 770, startPoint y: 239, endPoint x: 682, endPoint y: 226, distance: 89.7
click at [682, 226] on div at bounding box center [703, 255] width 415 height 394
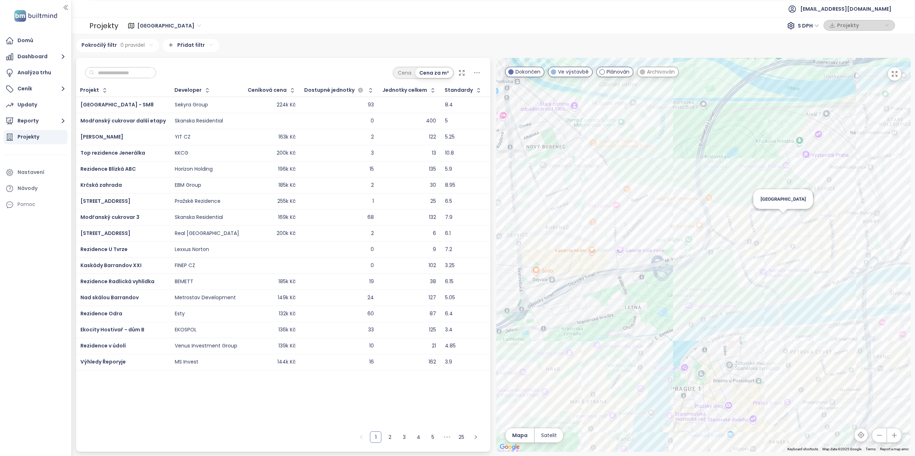
click at [782, 217] on div "[GEOGRAPHIC_DATA]" at bounding box center [703, 255] width 415 height 394
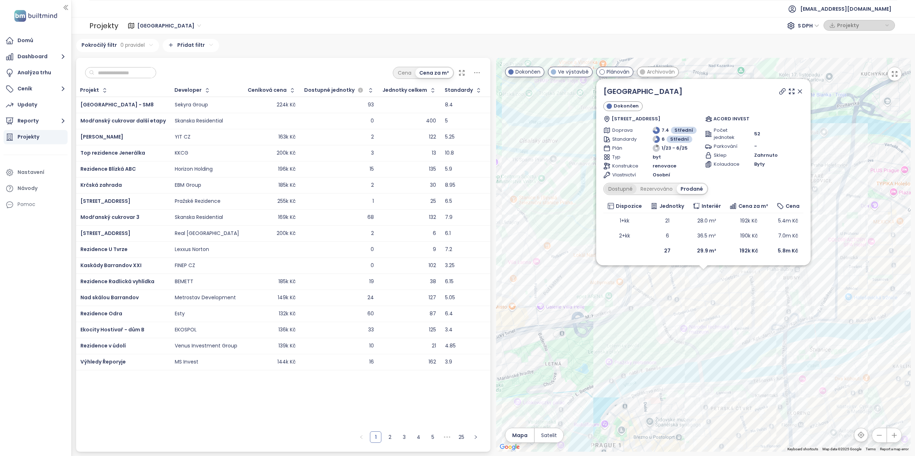
click at [628, 189] on div "Dostupné" at bounding box center [620, 189] width 32 height 10
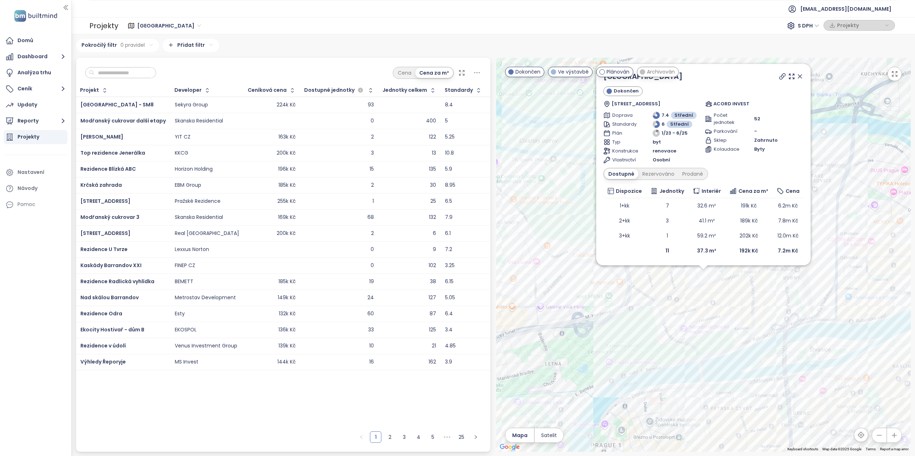
click at [799, 75] on icon at bounding box center [799, 76] width 7 height 7
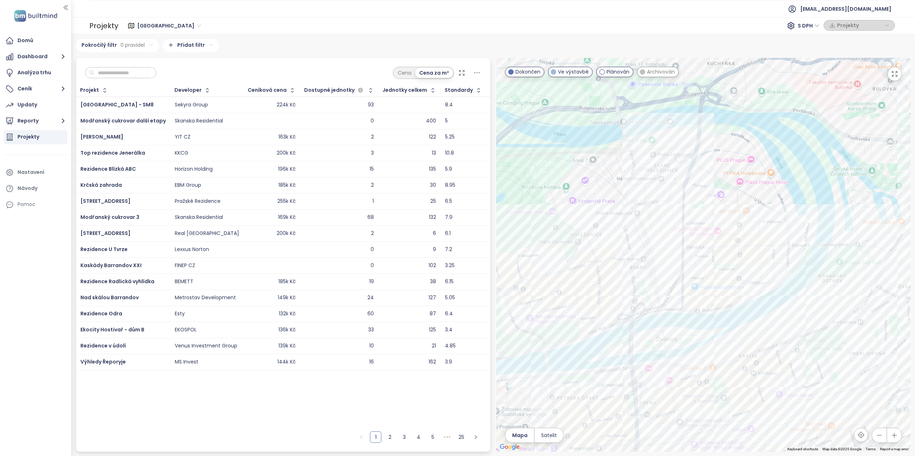
drag, startPoint x: 798, startPoint y: 242, endPoint x: 643, endPoint y: 231, distance: 154.7
click at [643, 231] on div at bounding box center [703, 255] width 415 height 394
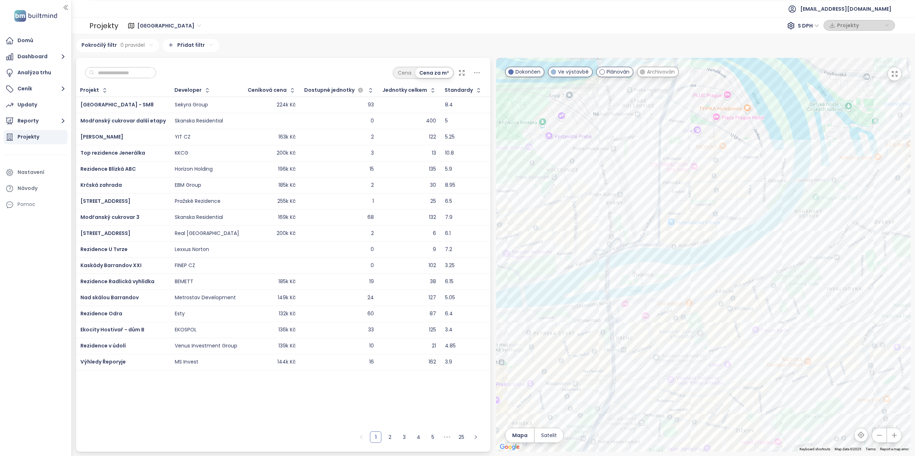
drag, startPoint x: 757, startPoint y: 298, endPoint x: 742, endPoint y: 232, distance: 68.0
click at [742, 232] on div at bounding box center [703, 255] width 415 height 394
click at [761, 252] on div "Vision Karlín" at bounding box center [703, 255] width 415 height 394
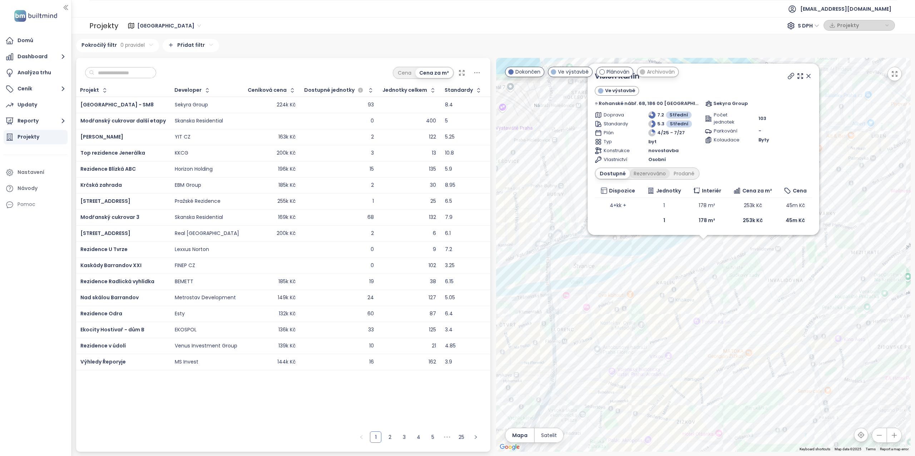
click at [660, 176] on div "Rezervováno" at bounding box center [650, 174] width 40 height 10
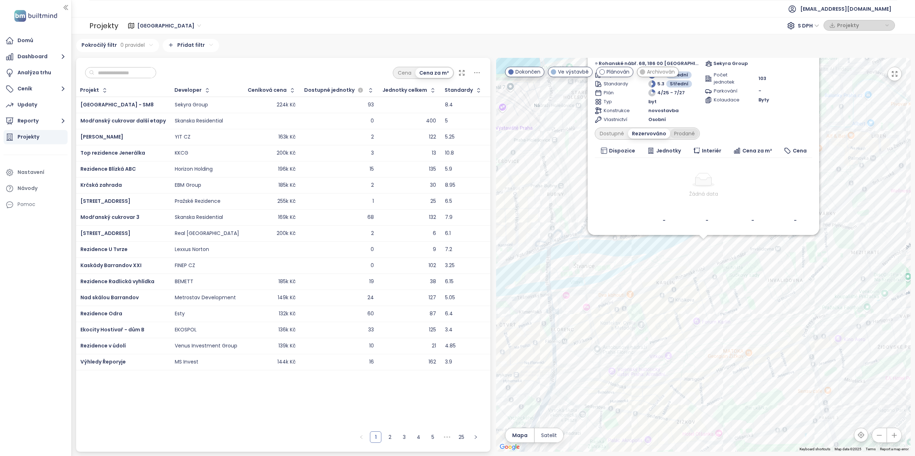
click at [690, 135] on div "Prodané" at bounding box center [684, 134] width 29 height 10
click at [822, 172] on div "Vision [PERSON_NAME] výstavbě Rohanské nábř. 68, 186 00 Praha 8-[GEOGRAPHIC_DAT…" at bounding box center [703, 255] width 415 height 394
click at [715, 263] on div "Vision [PERSON_NAME] výstavbě Rohanské nábř. 68, 186 00 Praha 8-[GEOGRAPHIC_DAT…" at bounding box center [703, 255] width 415 height 394
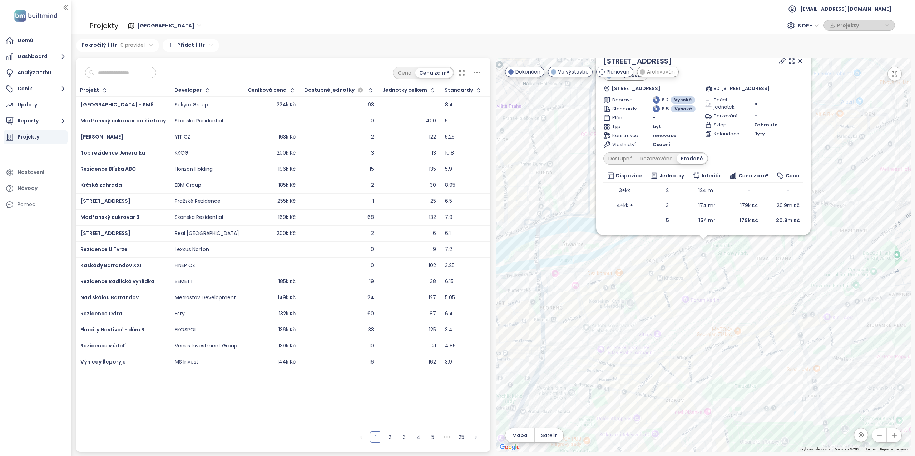
click at [800, 63] on icon at bounding box center [799, 61] width 7 height 7
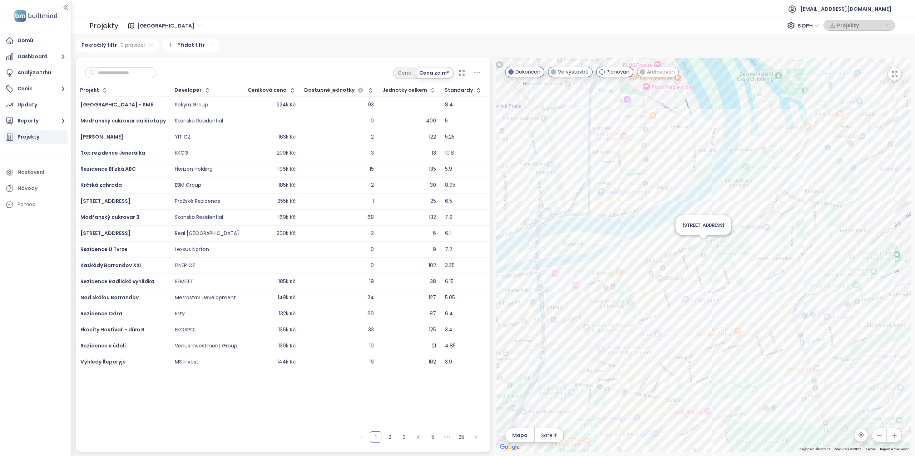
click at [705, 244] on div "[STREET_ADDRESS]" at bounding box center [703, 255] width 415 height 394
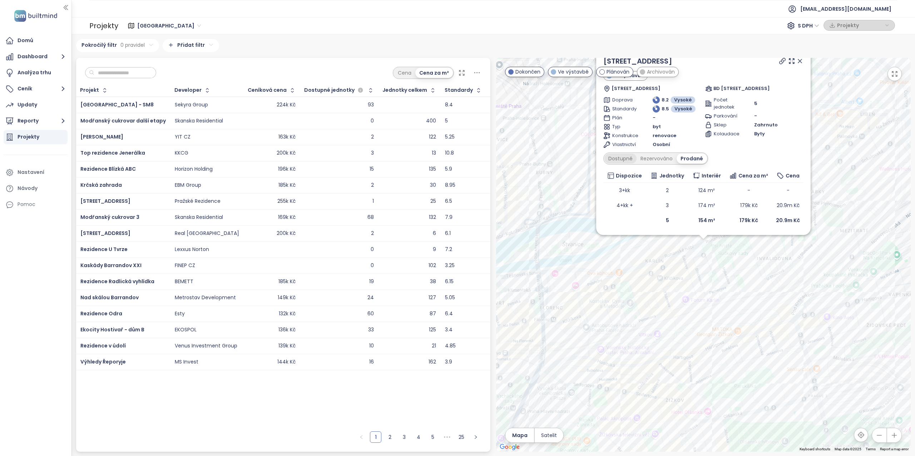
click at [622, 161] on div "Dostupné" at bounding box center [620, 159] width 32 height 10
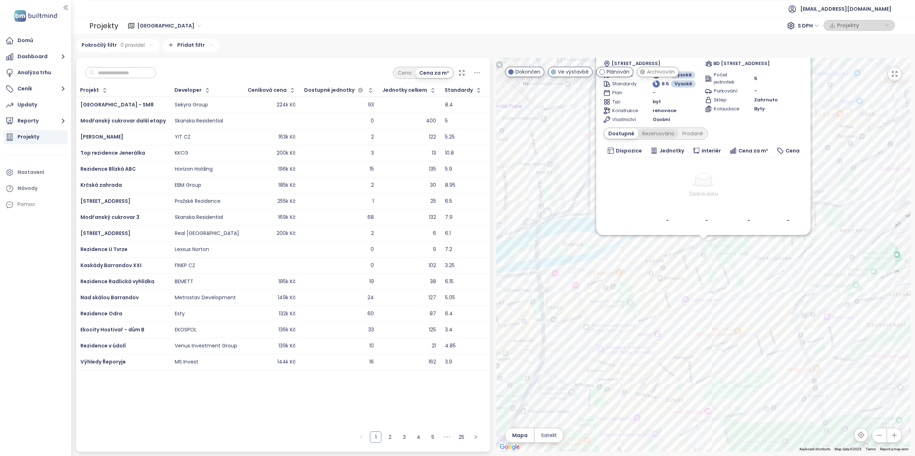
click at [656, 133] on div "Rezervováno" at bounding box center [658, 134] width 40 height 10
click at [689, 133] on div "Prodané" at bounding box center [693, 134] width 29 height 10
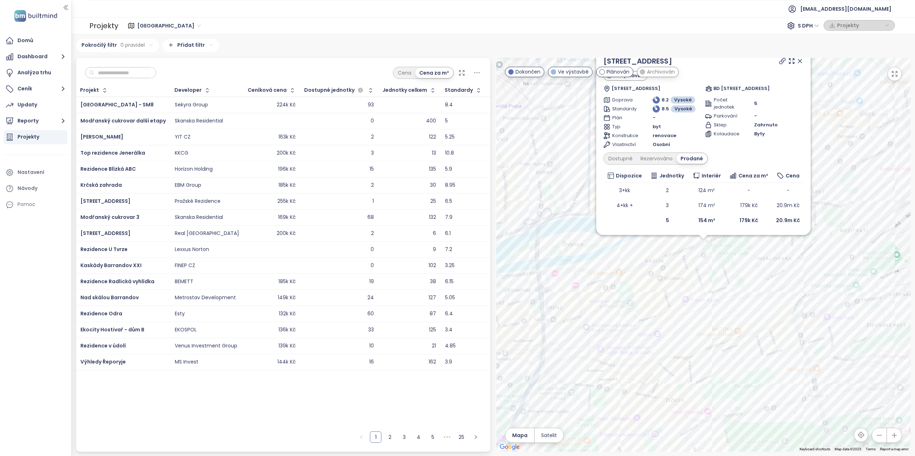
click at [769, 247] on div "Sokolovská 126 Ve výstavbě [STREET_ADDRESS] BD Sokolovská 454/126, družstvo Dop…" at bounding box center [703, 255] width 415 height 394
click at [677, 270] on div "Sokolovská 126 Ve výstavbě [STREET_ADDRESS] BD Sokolovská 454/126, družstvo Dop…" at bounding box center [703, 255] width 415 height 394
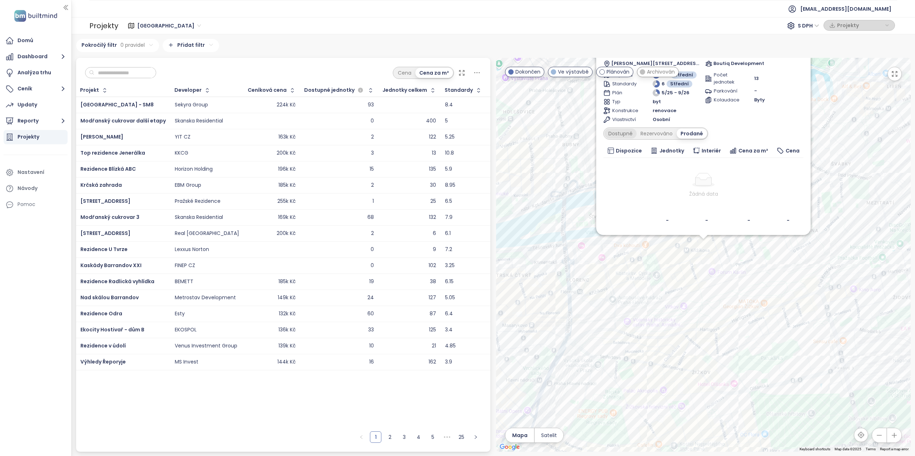
click at [633, 135] on div "Dostupné" at bounding box center [620, 134] width 32 height 10
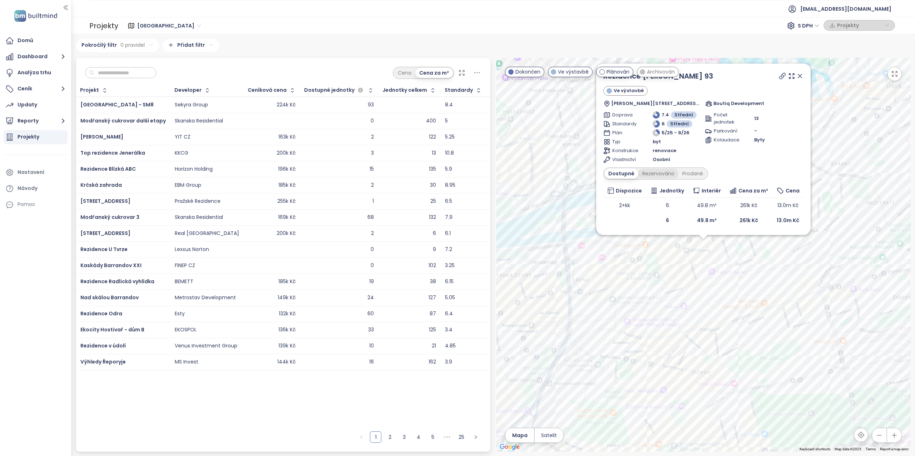
click at [653, 172] on div "Rezervováno" at bounding box center [658, 174] width 40 height 10
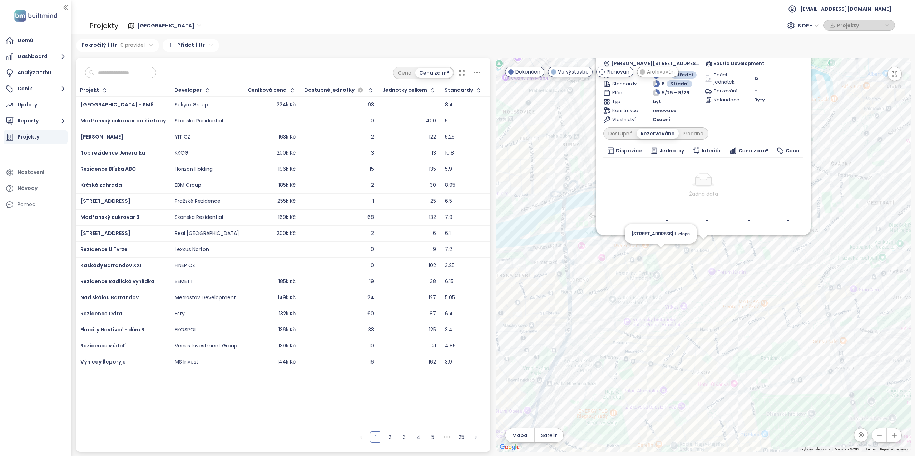
click at [661, 254] on div "Rezidence Křižíkova 93 Ve výstavbě Křižíkova 62/93, 186 00 [GEOGRAPHIC_DATA], C…" at bounding box center [703, 255] width 415 height 394
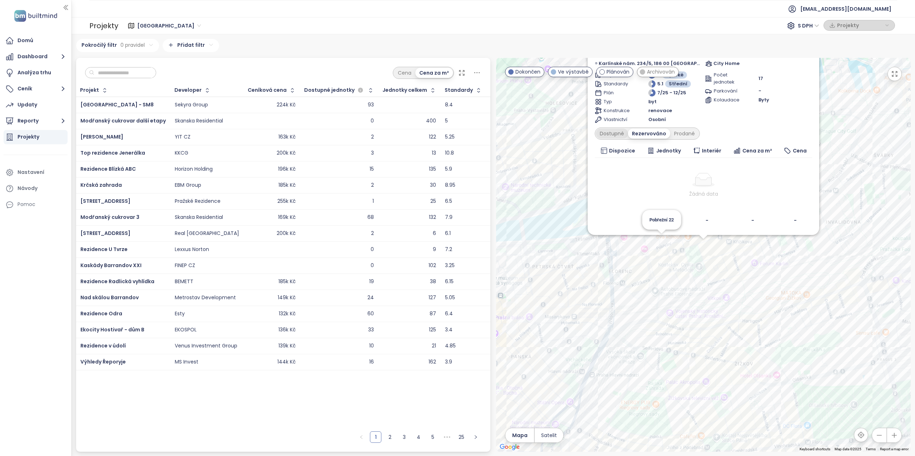
click at [628, 136] on div "Dostupné" at bounding box center [612, 134] width 32 height 10
click at [688, 134] on div "Prodané" at bounding box center [684, 134] width 29 height 10
click at [623, 134] on div "Dostupné" at bounding box center [612, 134] width 32 height 10
click at [655, 133] on div "Rezervováno" at bounding box center [650, 134] width 40 height 10
click at [794, 266] on div "[STREET_ADDRESS] I. etapa Ve výstavbě [GEOGRAPHIC_DATA]. 234/5, 186 00 [GEOGRAP…" at bounding box center [703, 255] width 415 height 394
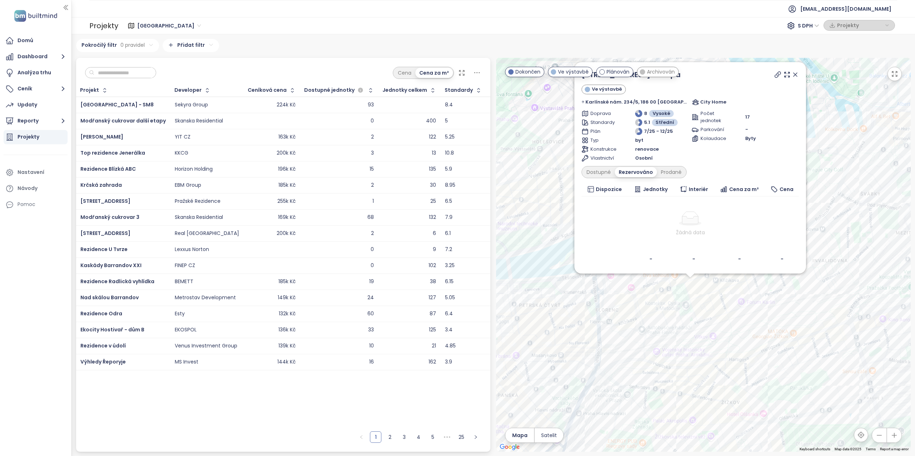
click at [769, 301] on div "[STREET_ADDRESS] I. etapa Ve výstavbě [GEOGRAPHIC_DATA]. 234/5, 186 00 [GEOGRAP…" at bounding box center [703, 255] width 415 height 394
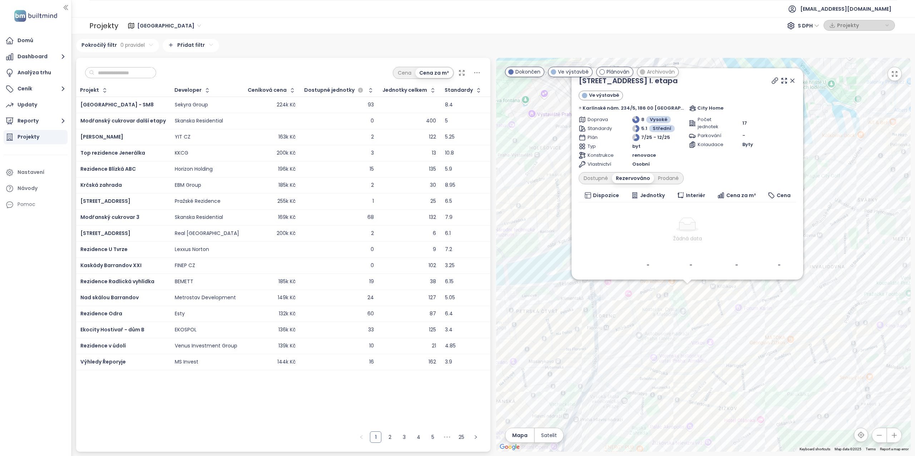
click at [791, 80] on icon at bounding box center [793, 81] width 4 height 4
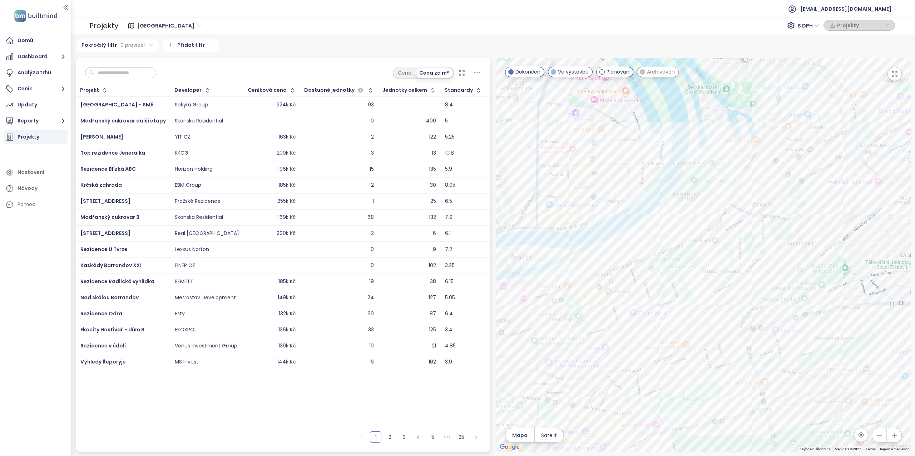
drag, startPoint x: 820, startPoint y: 257, endPoint x: 704, endPoint y: 262, distance: 115.9
click at [704, 262] on div at bounding box center [703, 255] width 415 height 394
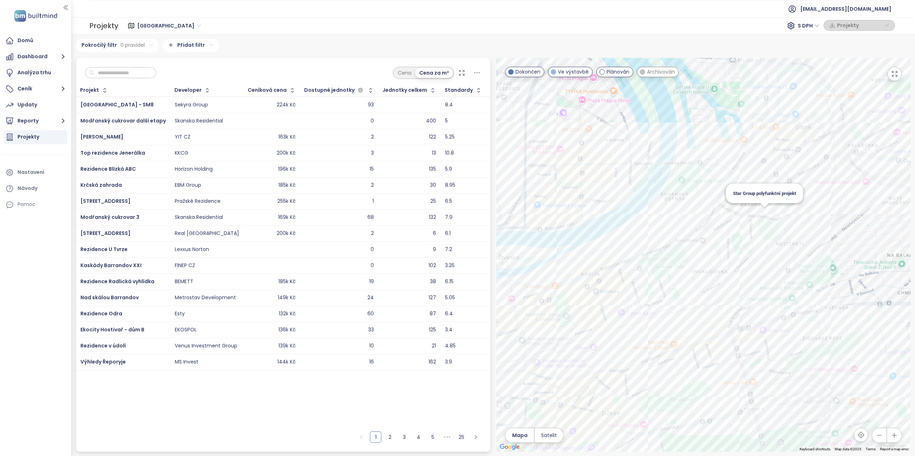
click at [764, 213] on div "Star Group polyfunkční projekt" at bounding box center [703, 255] width 415 height 394
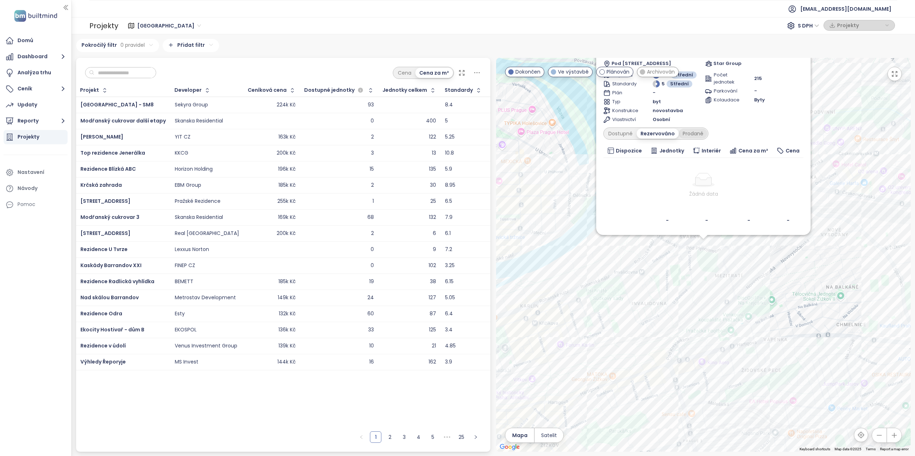
click at [690, 136] on div "Prodané" at bounding box center [693, 134] width 29 height 10
click at [619, 133] on div "Dostupné" at bounding box center [620, 134] width 32 height 10
click at [700, 281] on div "Star Group polyfunkční projekt Plánován Pod [STREET_ADDRESS] Star Group Doprava…" at bounding box center [703, 255] width 415 height 394
click at [706, 291] on div "Star Group polyfunkční projekt Plánován Pod [STREET_ADDRESS] Star Group Doprava…" at bounding box center [703, 255] width 415 height 394
click at [707, 237] on div at bounding box center [703, 237] width 9 height 4
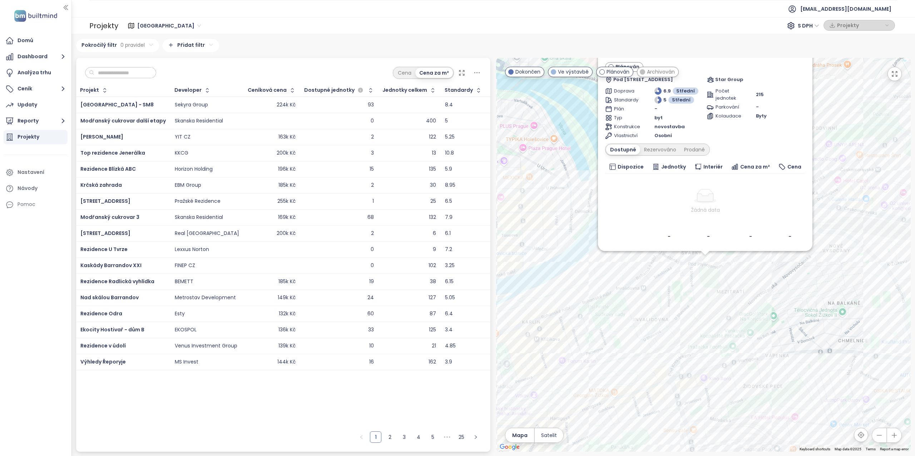
drag, startPoint x: 755, startPoint y: 259, endPoint x: 758, endPoint y: 272, distance: 13.5
click at [757, 294] on div "Star Group polyfunkční projekt Plánován Pod [STREET_ADDRESS] Star Group Doprava…" at bounding box center [703, 255] width 415 height 394
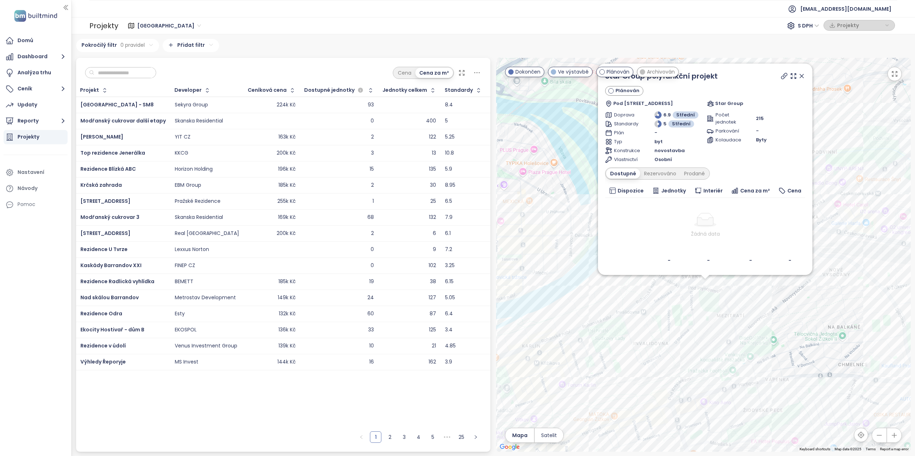
click at [800, 75] on icon at bounding box center [802, 76] width 4 height 4
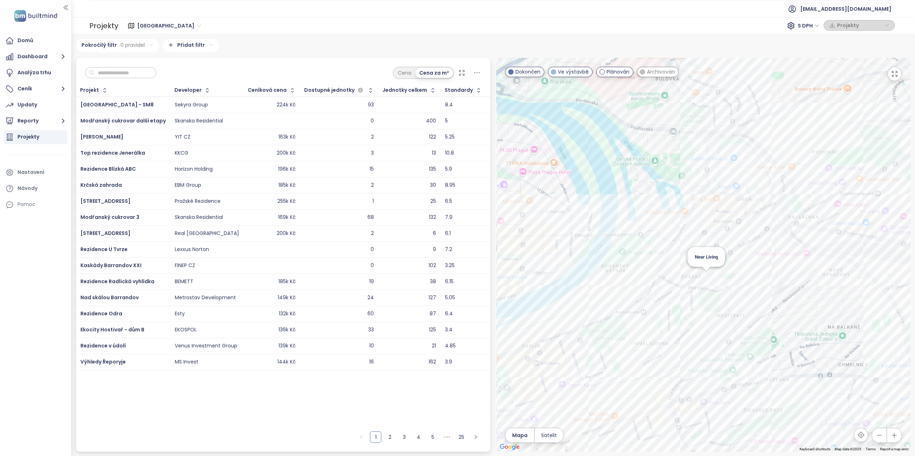
click at [707, 272] on div "Near Living" at bounding box center [703, 255] width 415 height 394
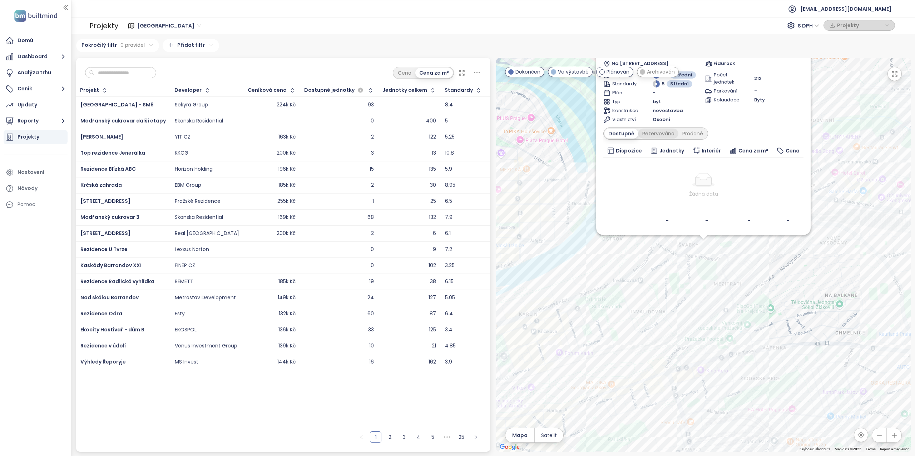
click at [662, 134] on div "Rezervováno" at bounding box center [658, 134] width 40 height 10
click at [688, 133] on div "Prodané" at bounding box center [693, 134] width 29 height 10
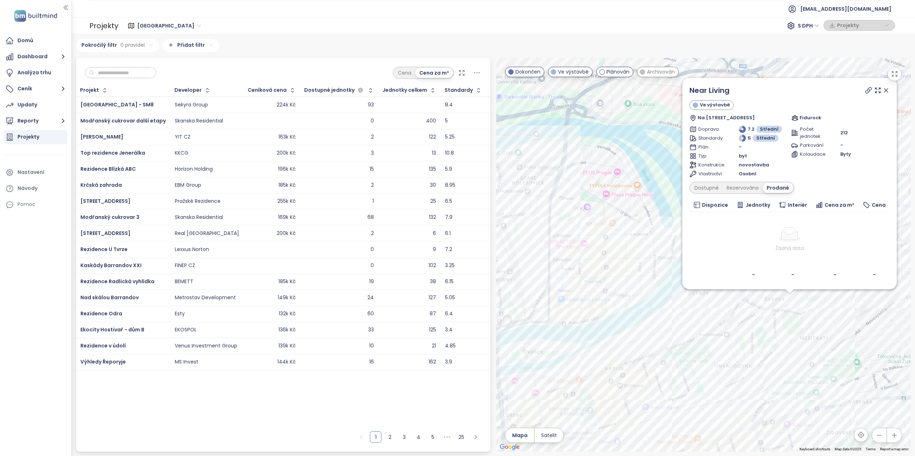
click at [887, 91] on icon at bounding box center [886, 91] width 4 height 4
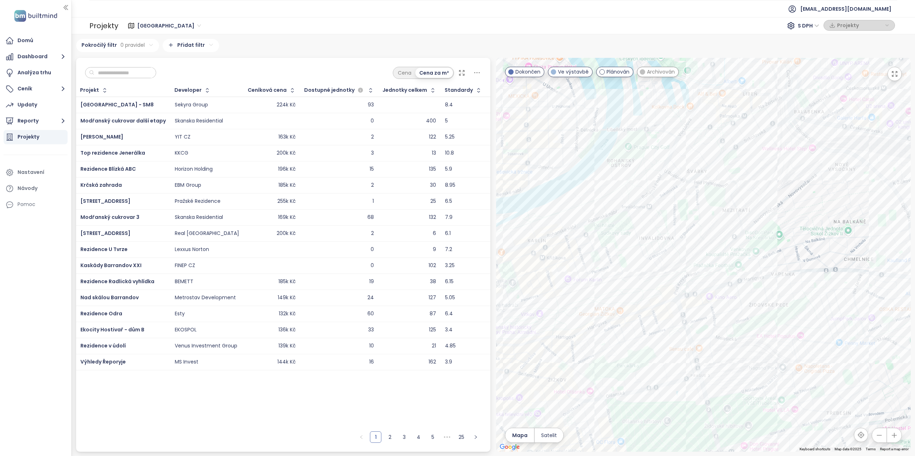
drag, startPoint x: 727, startPoint y: 297, endPoint x: 650, endPoint y: 165, distance: 152.7
click at [650, 165] on div at bounding box center [703, 255] width 415 height 394
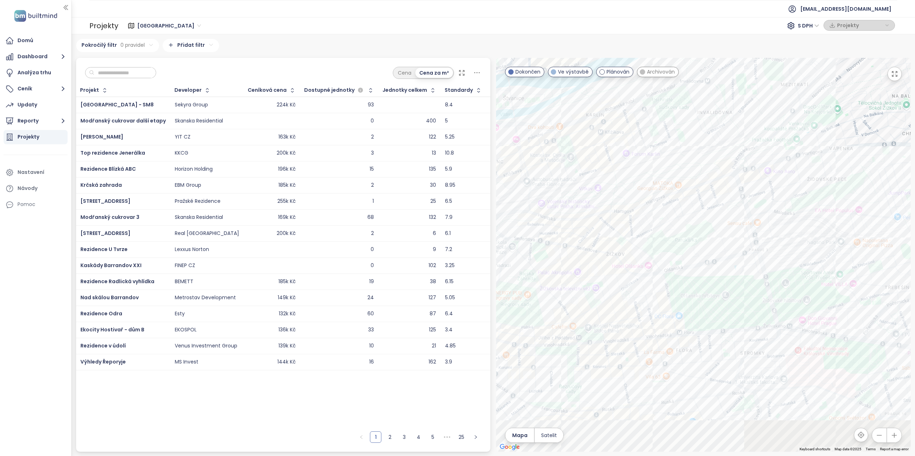
drag, startPoint x: 744, startPoint y: 312, endPoint x: 803, endPoint y: 185, distance: 140.7
click at [803, 185] on div at bounding box center [703, 255] width 415 height 394
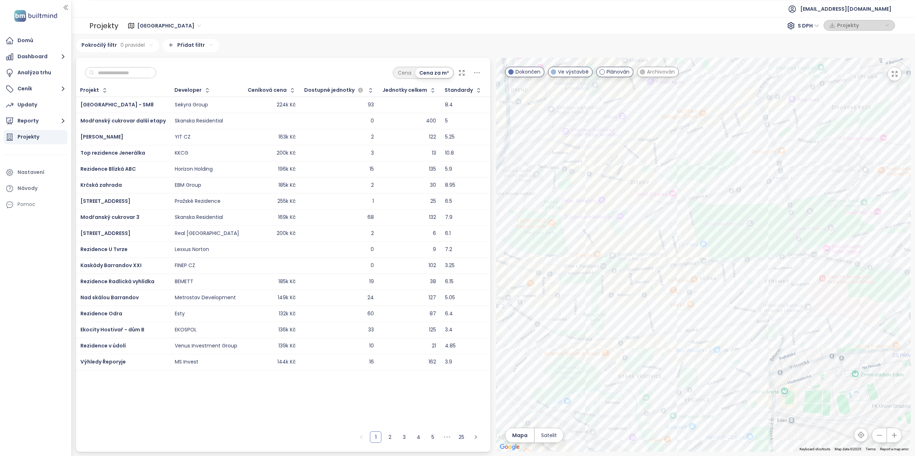
drag, startPoint x: 672, startPoint y: 279, endPoint x: 698, endPoint y: 210, distance: 74.3
click at [698, 210] on div at bounding box center [703, 255] width 415 height 394
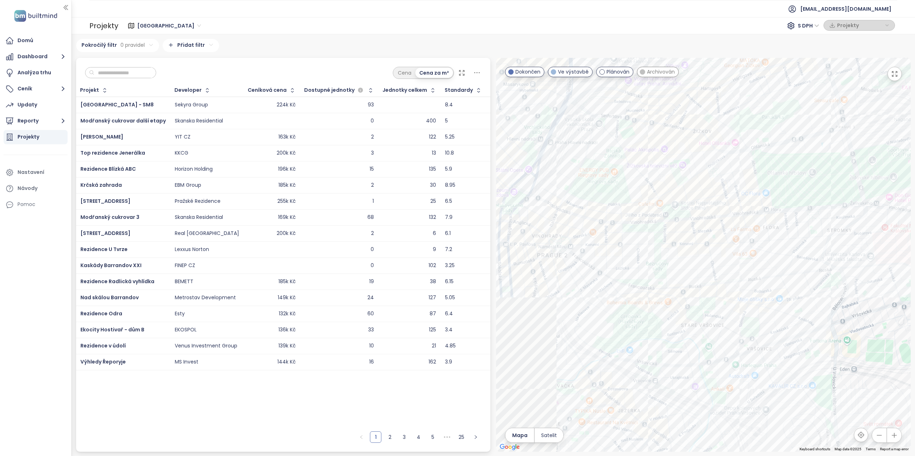
drag, startPoint x: 657, startPoint y: 269, endPoint x: 711, endPoint y: 231, distance: 66.1
click at [711, 231] on div at bounding box center [703, 255] width 415 height 394
click at [686, 232] on div "Mansion Majestic" at bounding box center [703, 255] width 415 height 394
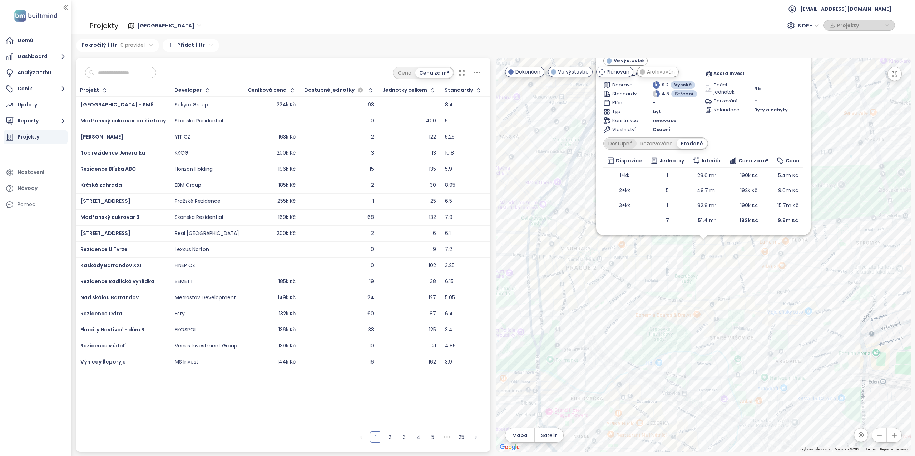
click at [620, 143] on div "Dostupné" at bounding box center [620, 144] width 32 height 10
drag, startPoint x: 729, startPoint y: 141, endPoint x: 729, endPoint y: 155, distance: 13.9
click at [729, 155] on div "Mansion Majestic Ve výstavbě Korunní 1257/73, 130 00 Praha 3-[GEOGRAPHIC_DATA],…" at bounding box center [703, 134] width 200 height 187
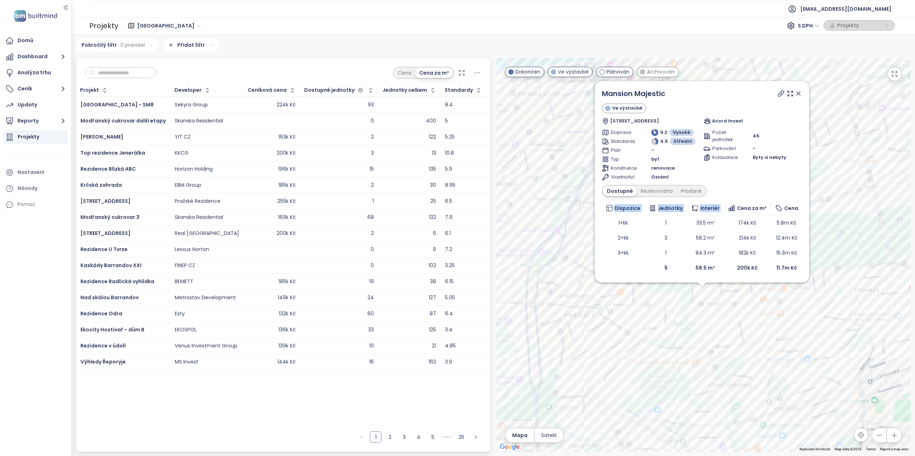
drag, startPoint x: 788, startPoint y: 294, endPoint x: 787, endPoint y: 347, distance: 52.6
click at [787, 347] on div "Mansion Majestic Ve výstavbě Korunní 1257/73, 130 00 Praha 3-[GEOGRAPHIC_DATA],…" at bounding box center [703, 255] width 415 height 394
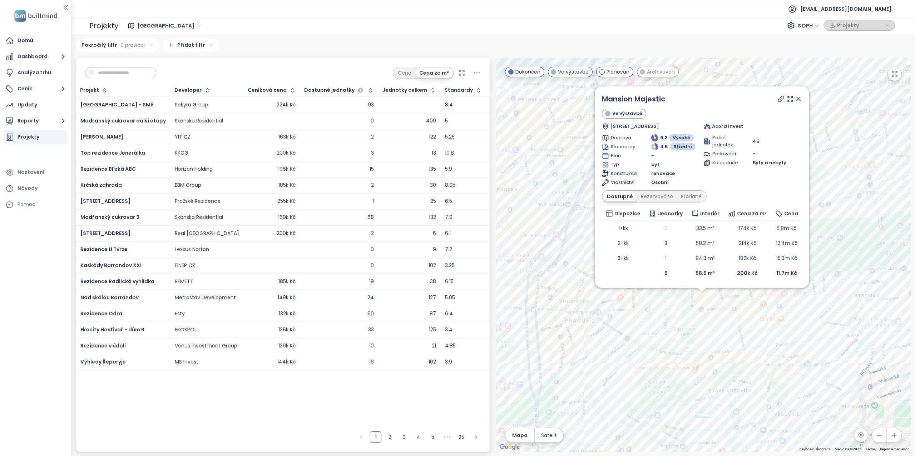
click at [797, 99] on icon at bounding box center [798, 98] width 7 height 7
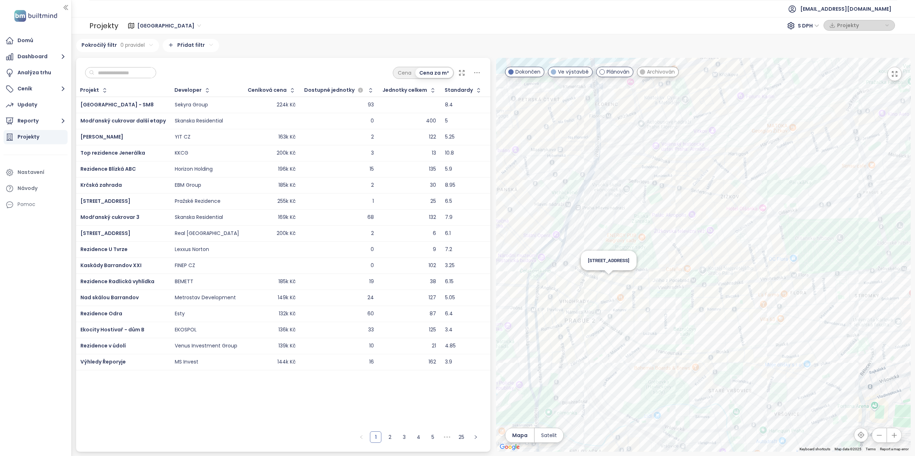
click at [608, 281] on div "[STREET_ADDRESS]" at bounding box center [703, 255] width 415 height 394
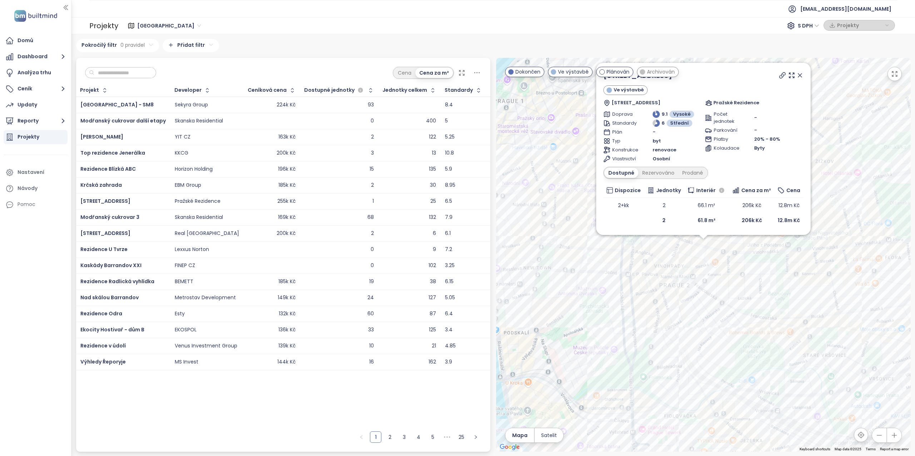
click at [800, 77] on icon at bounding box center [800, 76] width 4 height 4
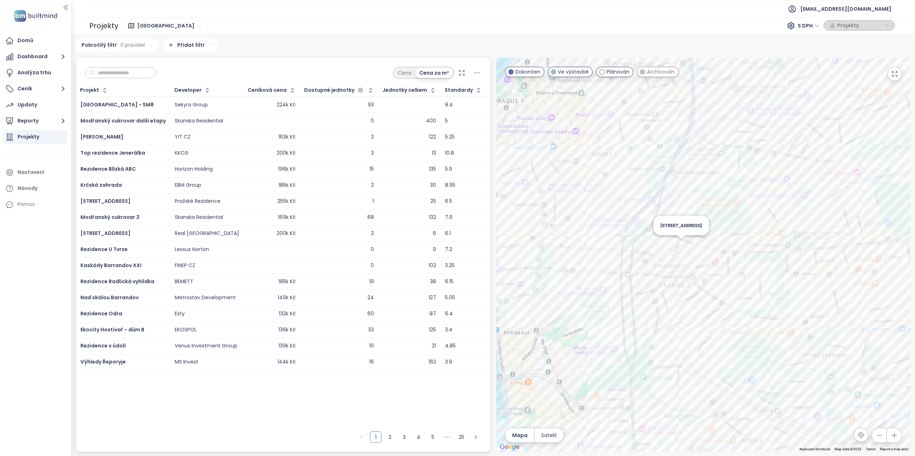
click at [682, 245] on div "[STREET_ADDRESS]" at bounding box center [703, 255] width 415 height 394
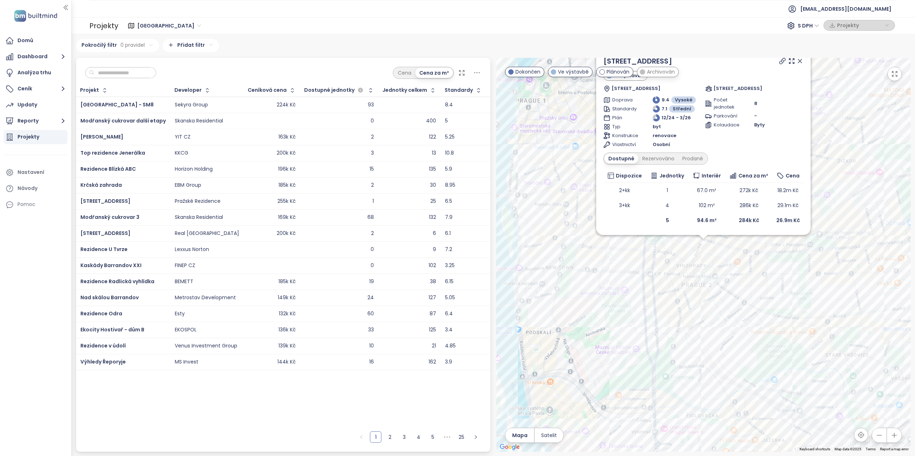
click at [799, 59] on icon at bounding box center [799, 61] width 7 height 7
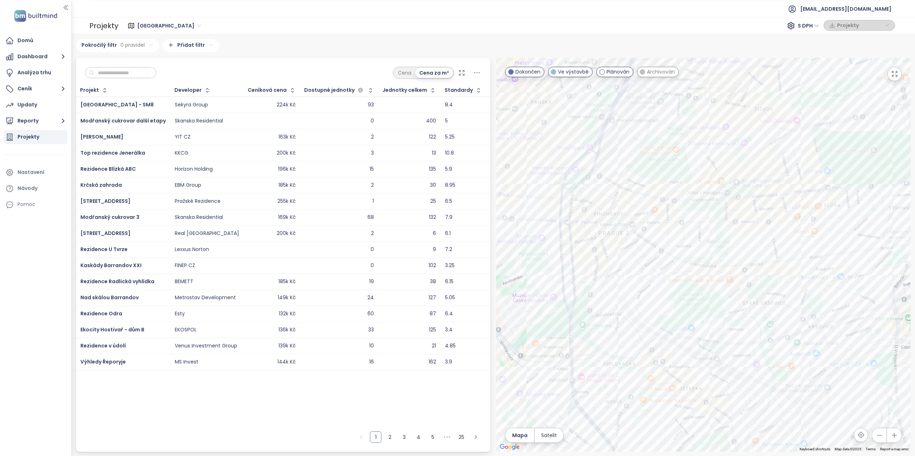
drag, startPoint x: 748, startPoint y: 272, endPoint x: 659, endPoint y: 227, distance: 99.7
click at [659, 227] on div at bounding box center [703, 255] width 415 height 394
click at [687, 174] on div "[STREET_ADDRESS]" at bounding box center [703, 255] width 415 height 394
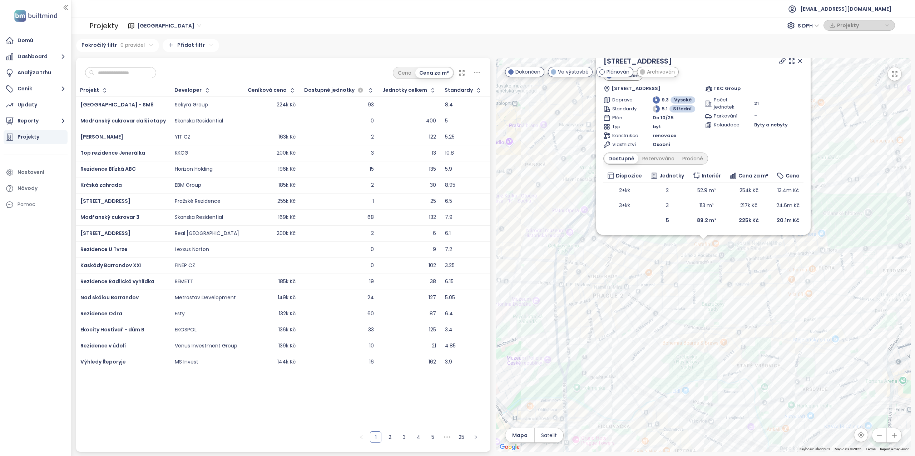
click at [799, 62] on icon at bounding box center [800, 61] width 4 height 4
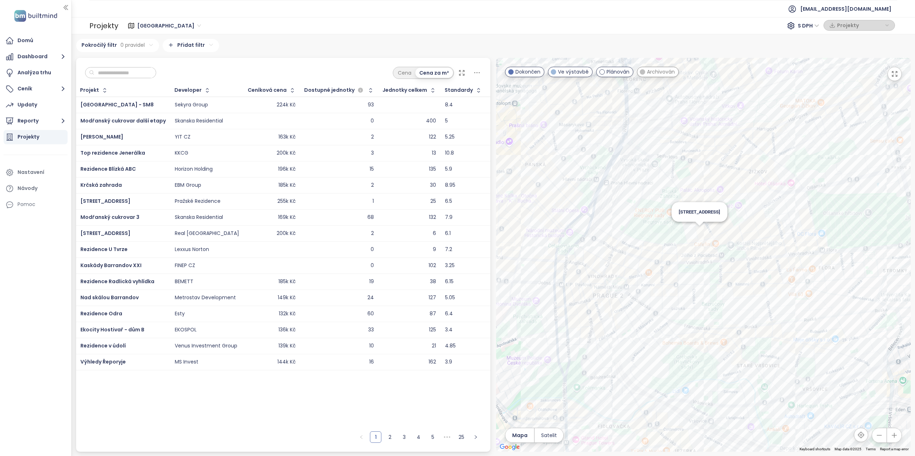
click at [700, 231] on div "[STREET_ADDRESS]" at bounding box center [703, 255] width 415 height 394
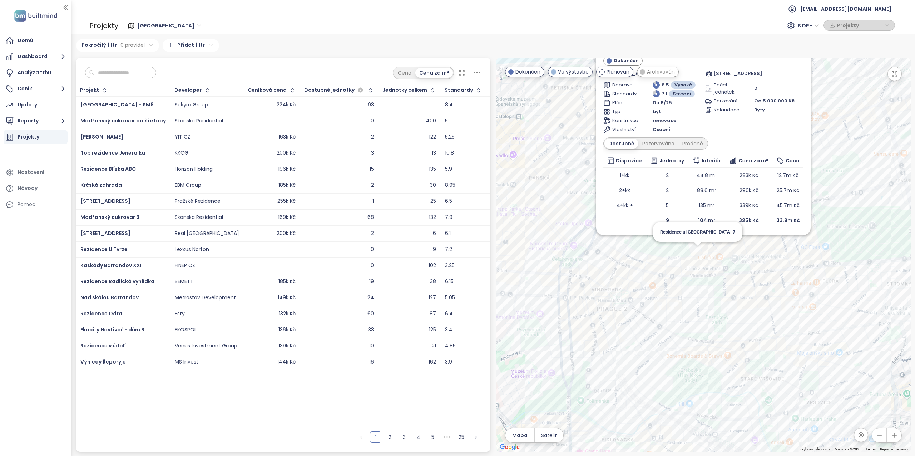
click at [696, 250] on div "Polská 52 [STREET_ADDRESS] Polská 52 Doprava 8.5 Vysoké Standardy 7.1 [GEOGRAPH…" at bounding box center [703, 255] width 415 height 394
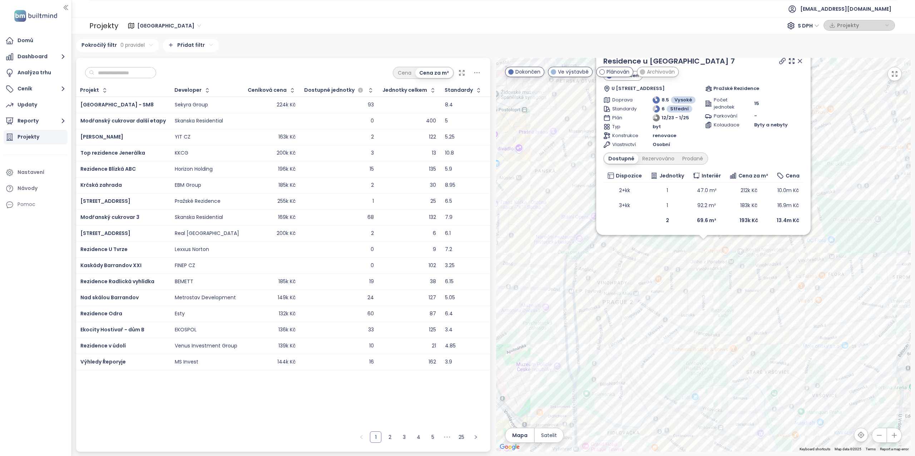
click at [783, 255] on div "Residence u [GEOGRAPHIC_DATA] 7 Dokončen U [GEOGRAPHIC_DATA], [GEOGRAPHIC_DATA]…" at bounding box center [703, 255] width 415 height 394
click at [742, 279] on div "Residence u [GEOGRAPHIC_DATA] 7 Dokončen U [GEOGRAPHIC_DATA], [GEOGRAPHIC_DATA]…" at bounding box center [703, 255] width 415 height 394
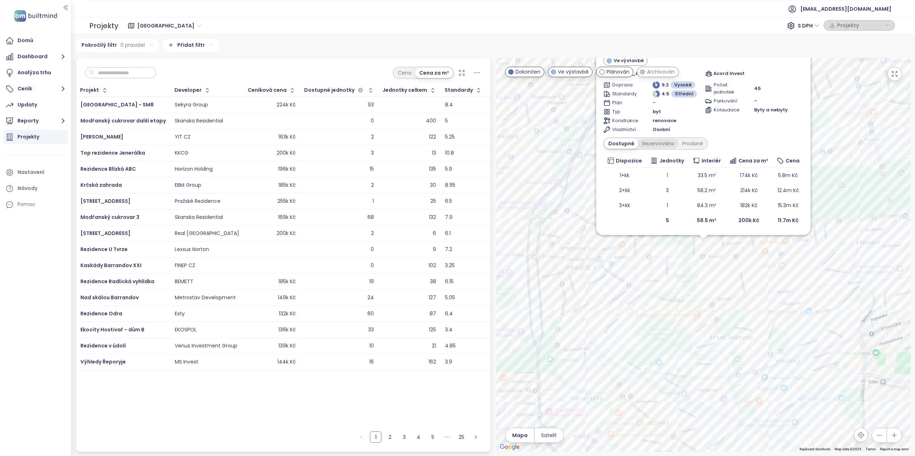
click at [654, 142] on div "Rezervováno" at bounding box center [658, 144] width 40 height 10
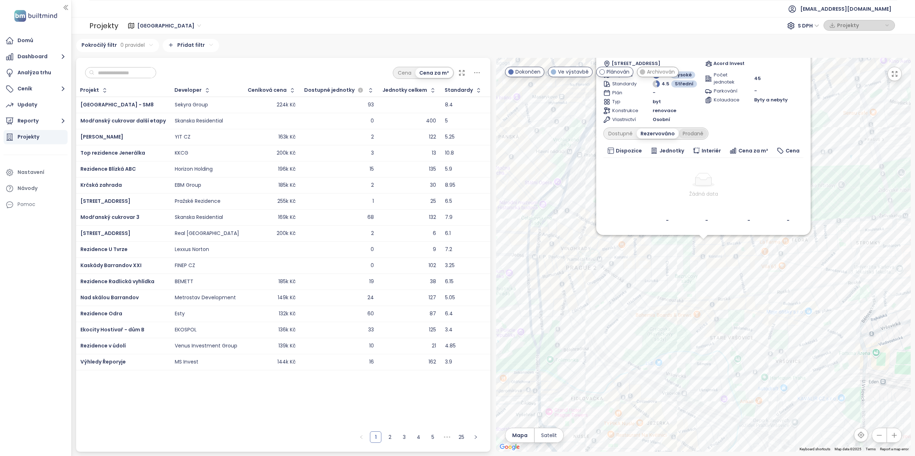
click at [684, 133] on div "Prodané" at bounding box center [693, 134] width 29 height 10
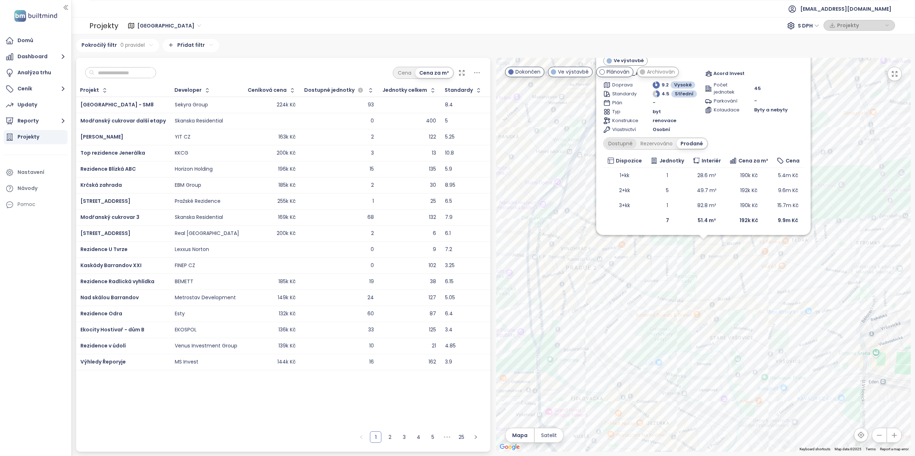
click at [624, 143] on div "Dostupné" at bounding box center [620, 144] width 32 height 10
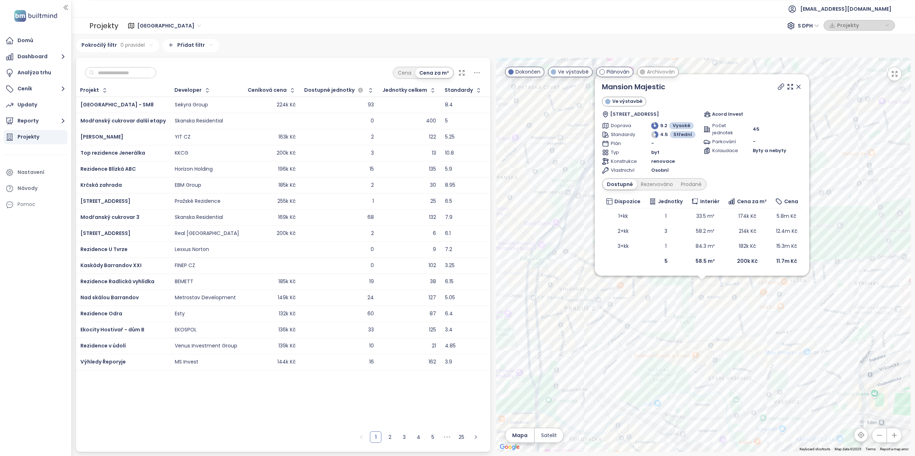
drag, startPoint x: 822, startPoint y: 163, endPoint x: 821, endPoint y: 206, distance: 43.3
click at [821, 206] on div "Mansion Majestic Ve výstavbě Korunní 1257/73, 130 00 Praha 3-[GEOGRAPHIC_DATA],…" at bounding box center [703, 255] width 415 height 394
click at [799, 91] on icon at bounding box center [799, 91] width 4 height 4
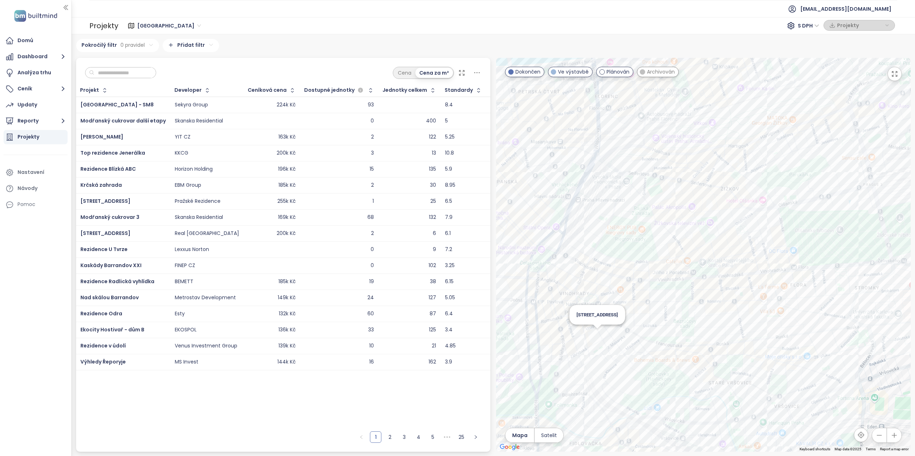
click at [599, 336] on div "[STREET_ADDRESS]" at bounding box center [703, 255] width 415 height 394
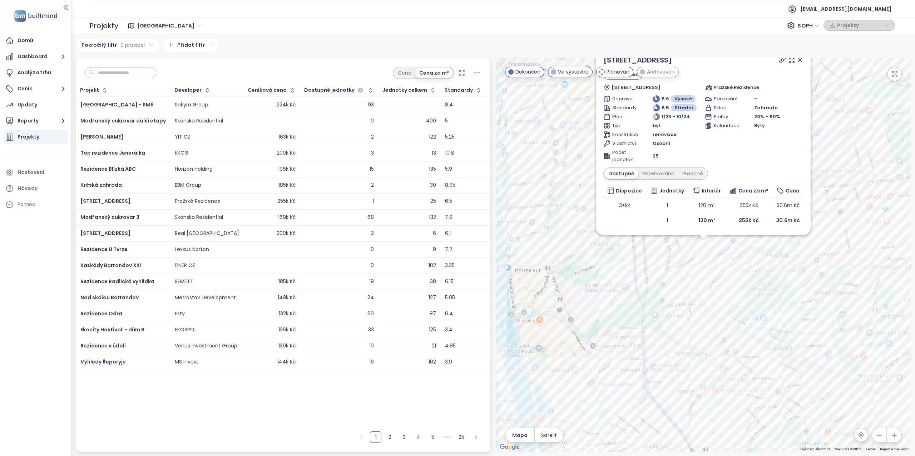
click at [799, 57] on div "[PERSON_NAME] kraj 242 projektů Area [GEOGRAPHIC_DATA] 626 projektů Area [GEOGR…" at bounding box center [493, 245] width 835 height 413
click at [799, 62] on icon at bounding box center [799, 59] width 7 height 7
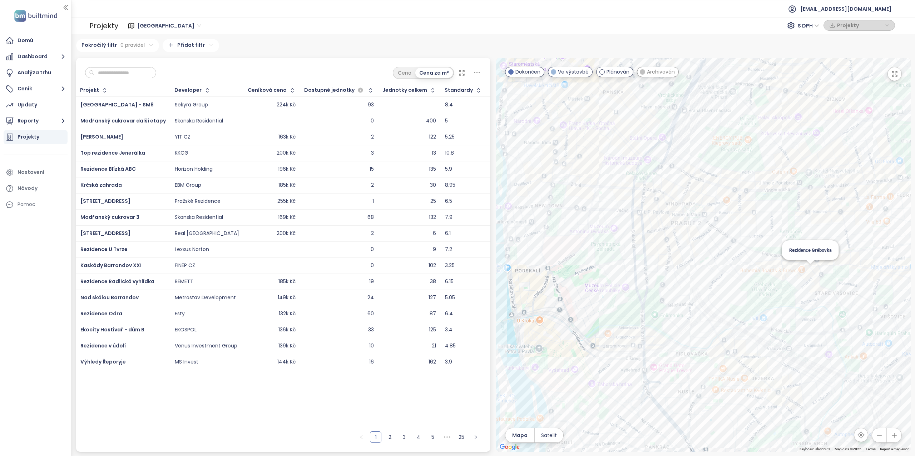
click at [812, 270] on div "Rezidence Grébovka" at bounding box center [703, 255] width 415 height 394
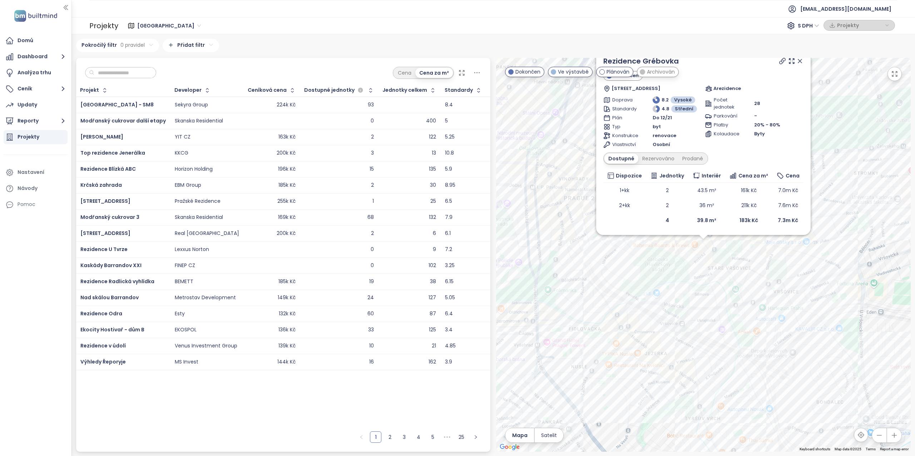
click at [707, 287] on div "Rezidence Grébovka Dokončen [STREET_ADDRESS] Arezidence Doprava 8.2 Vysoké Stan…" at bounding box center [703, 255] width 415 height 394
click at [797, 61] on icon at bounding box center [799, 61] width 7 height 7
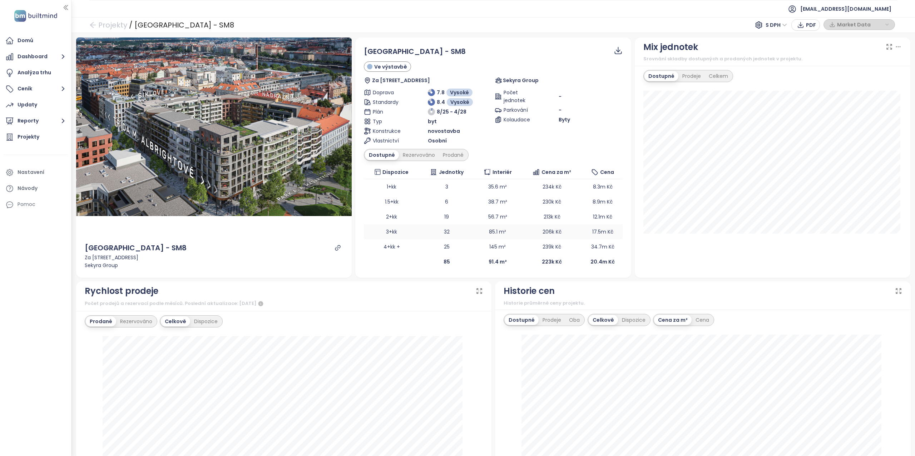
click at [467, 232] on td "32" at bounding box center [446, 231] width 55 height 15
click at [423, 158] on div "Rezervováno" at bounding box center [419, 155] width 40 height 10
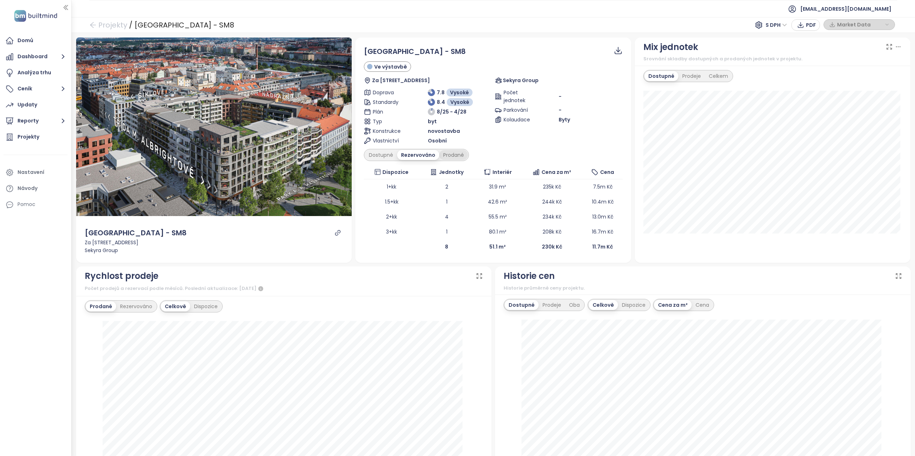
click at [443, 157] on div "Prodané" at bounding box center [453, 155] width 29 height 10
